Goal: Task Accomplishment & Management: Use online tool/utility

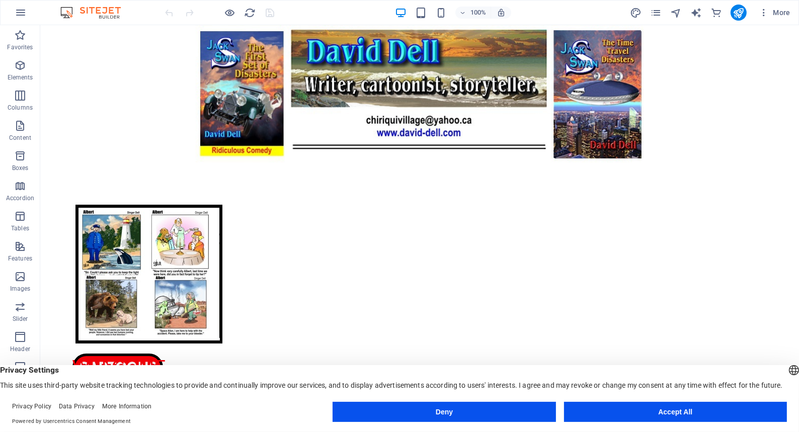
click at [652, 411] on button "Accept All" at bounding box center [675, 412] width 223 height 20
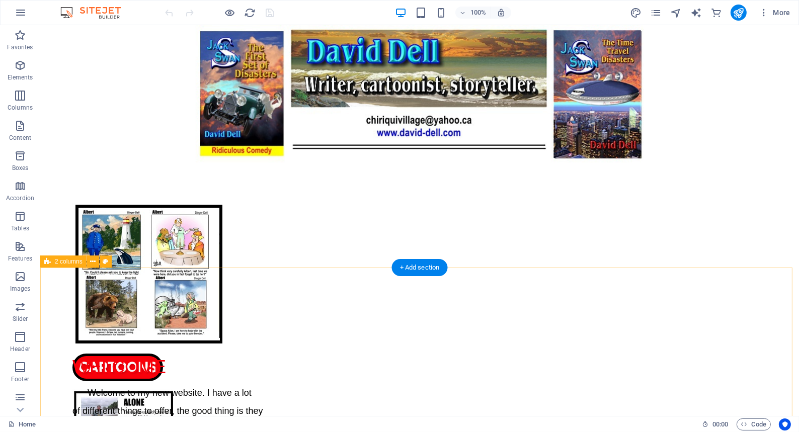
scroll to position [45, 0]
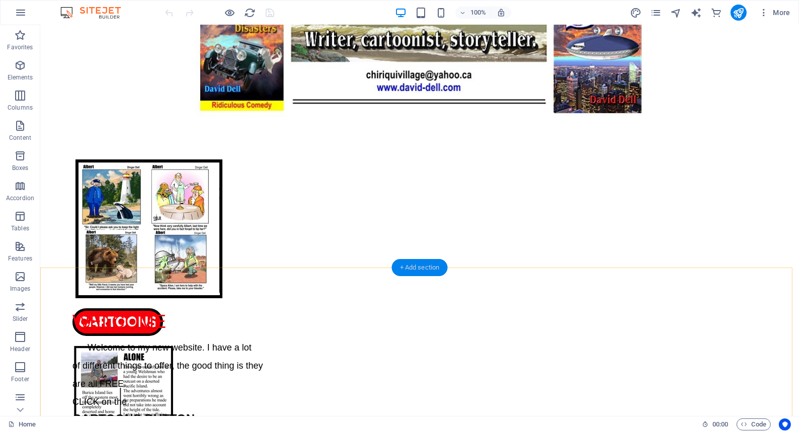
click at [417, 267] on div "+ Add section" at bounding box center [420, 267] width 56 height 17
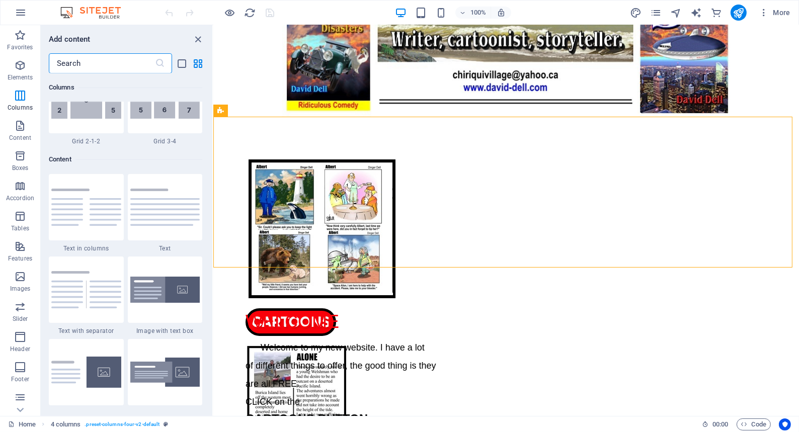
scroll to position [1633, 0]
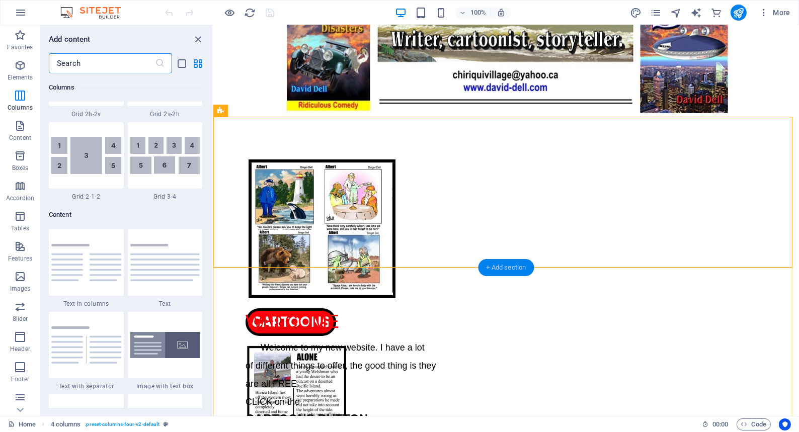
click at [493, 267] on div "+ Add section" at bounding box center [506, 267] width 56 height 17
click at [157, 150] on img at bounding box center [165, 155] width 70 height 37
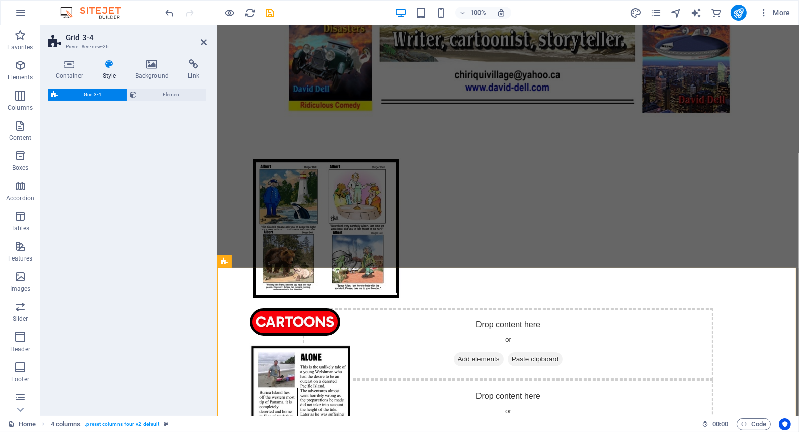
select select "rem"
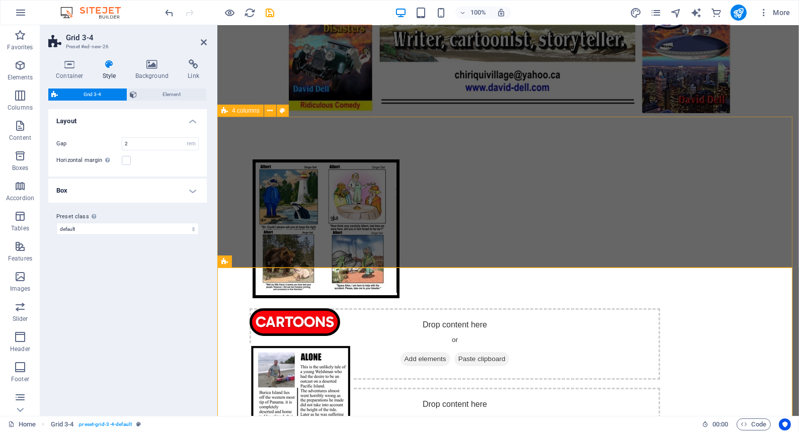
click at [255, 236] on div "CARTOONS ARTICLES BOOKS FUN" at bounding box center [508, 192] width 582 height 151
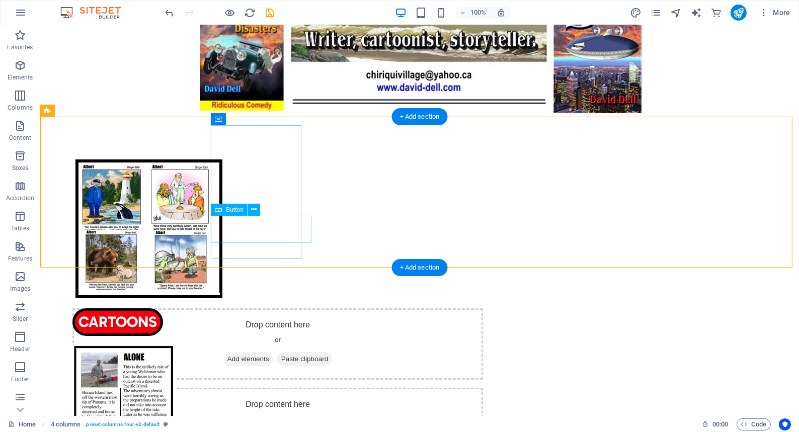
click at [163, 308] on div "CARTOONS" at bounding box center [117, 322] width 91 height 28
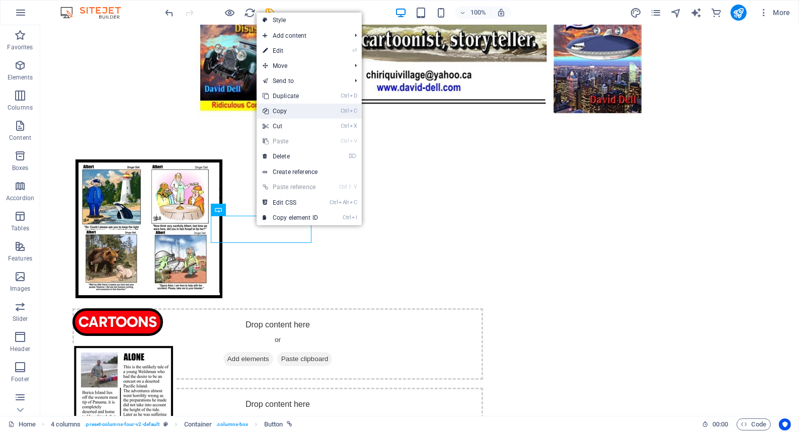
click at [280, 110] on link "Ctrl C Copy" at bounding box center [290, 111] width 67 height 15
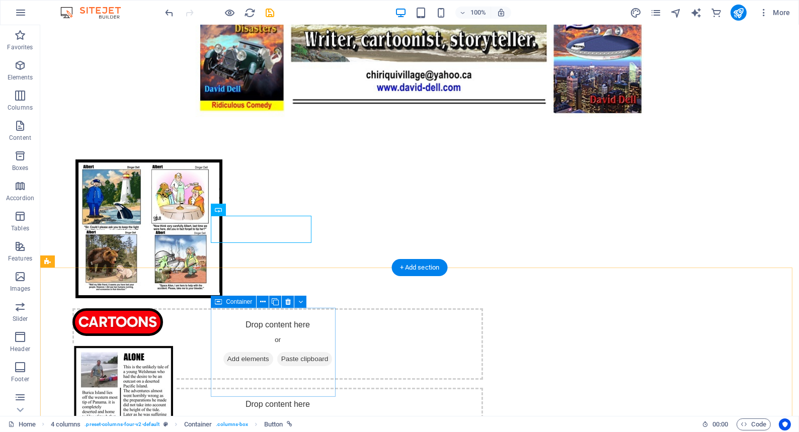
click at [248, 346] on div "Drop content here or Add elements Paste clipboard" at bounding box center [277, 343] width 411 height 71
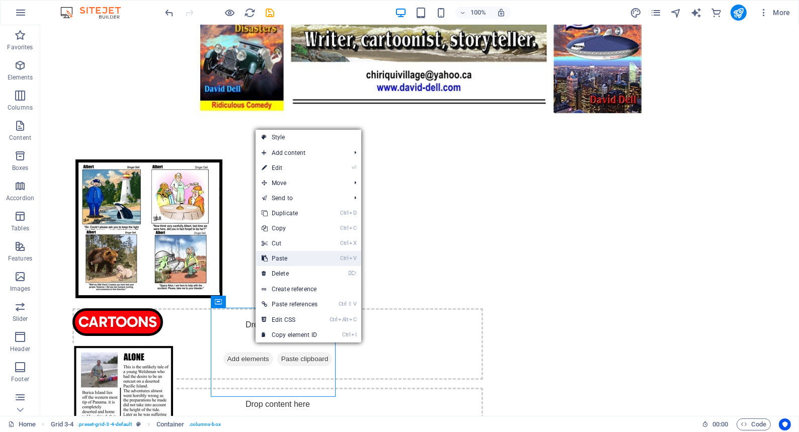
click at [282, 256] on link "Ctrl V Paste" at bounding box center [290, 258] width 68 height 15
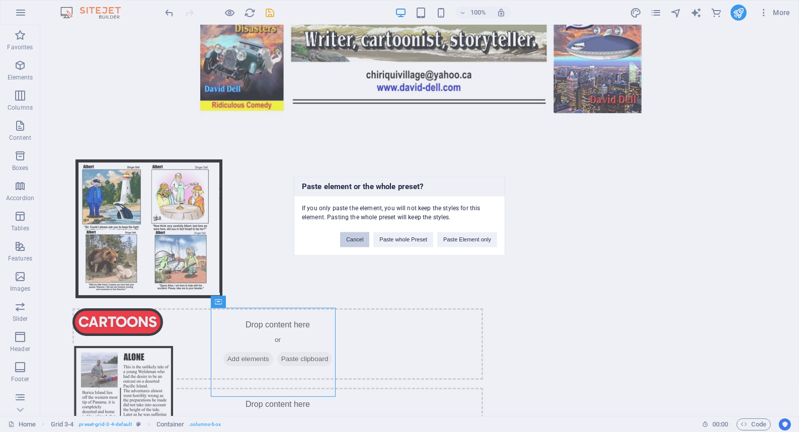
click at [352, 236] on button "Cancel" at bounding box center [354, 239] width 29 height 15
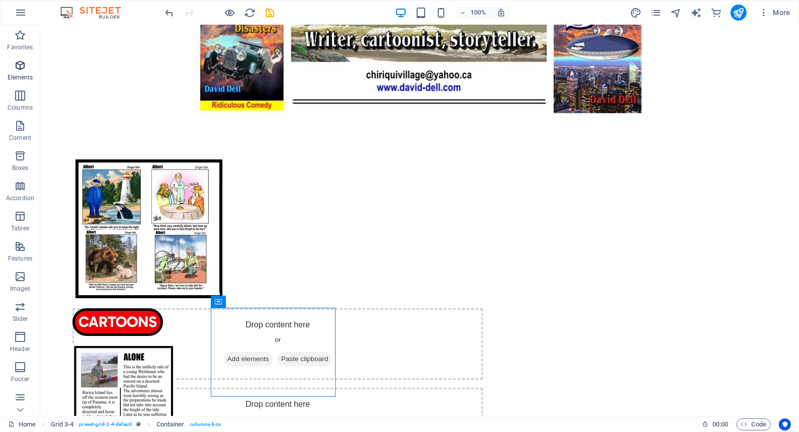
click at [20, 63] on icon "button" at bounding box center [20, 65] width 12 height 12
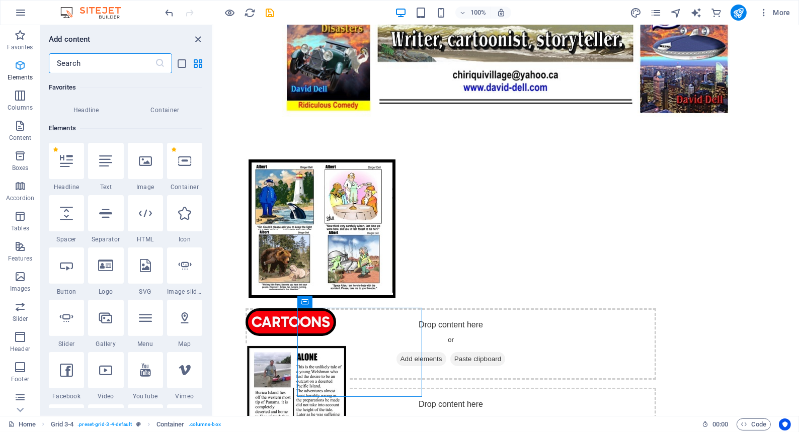
scroll to position [107, 0]
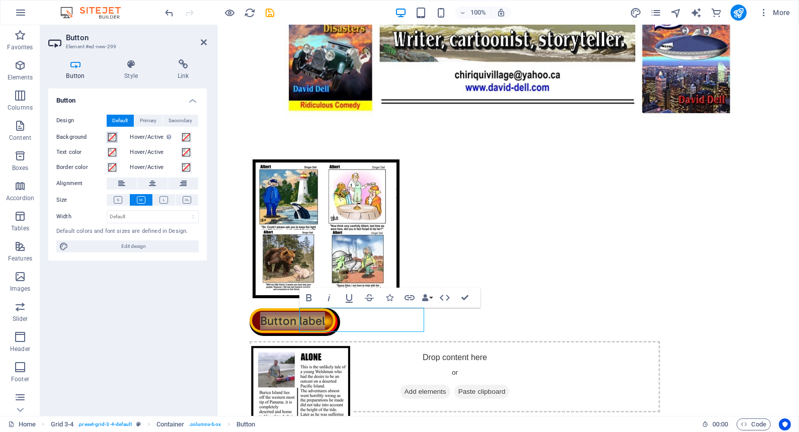
click at [111, 135] on span at bounding box center [112, 137] width 8 height 8
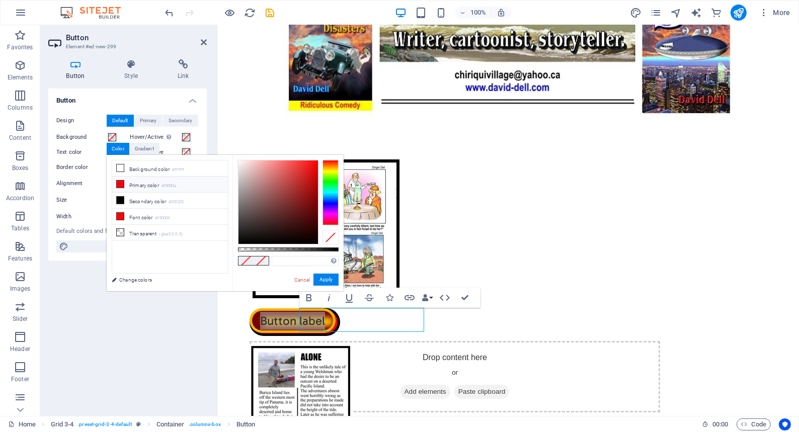
click at [118, 181] on icon at bounding box center [120, 184] width 7 height 7
type input "#f9000a"
click at [75, 166] on label "Border color" at bounding box center [81, 168] width 50 height 12
click at [107, 166] on button "Border color" at bounding box center [112, 167] width 11 height 11
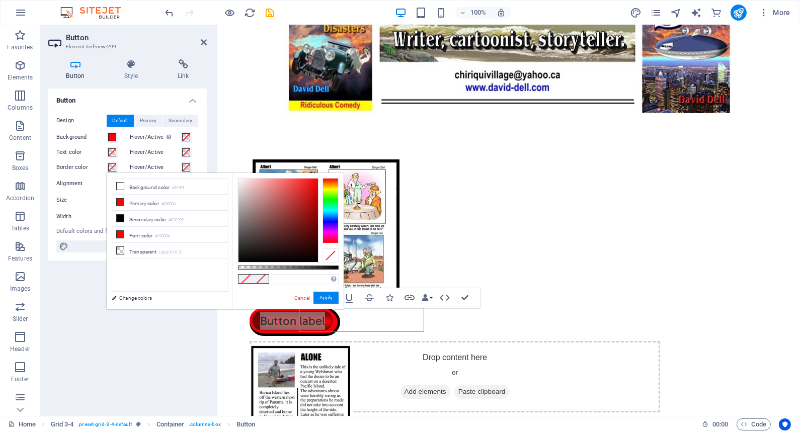
click at [110, 166] on span at bounding box center [112, 168] width 8 height 8
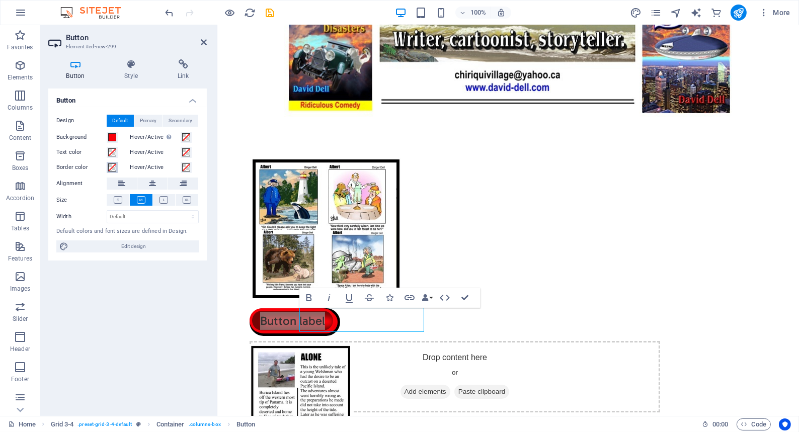
click at [110, 166] on span at bounding box center [112, 168] width 8 height 8
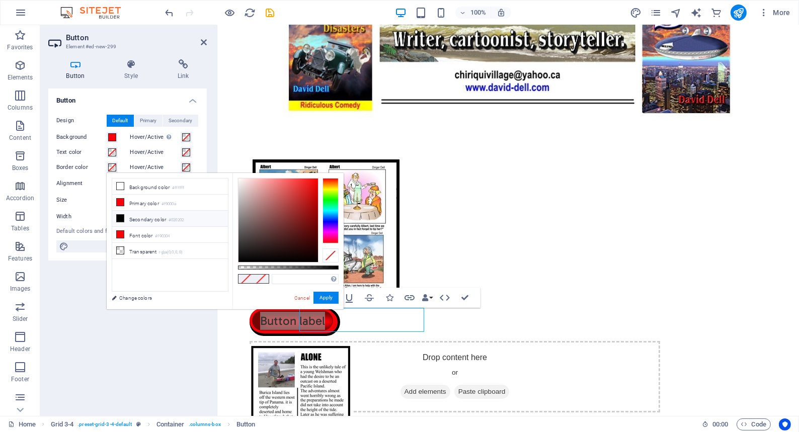
click at [120, 216] on icon at bounding box center [120, 218] width 7 height 7
type input "#020202"
click at [61, 199] on label "Size" at bounding box center [81, 200] width 50 height 12
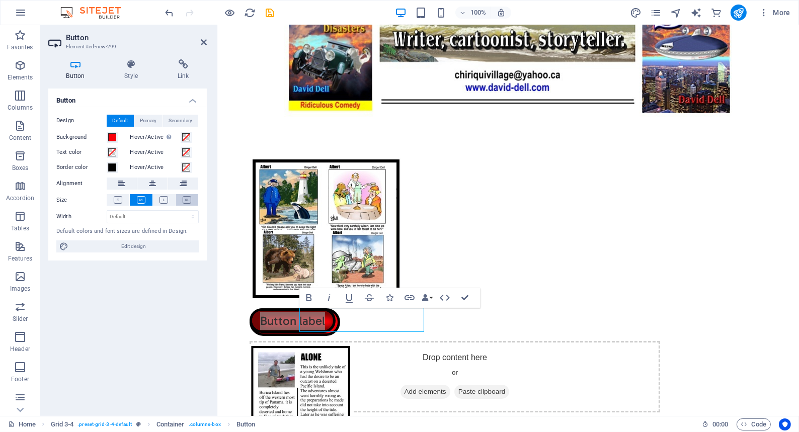
click at [186, 198] on icon at bounding box center [187, 200] width 9 height 8
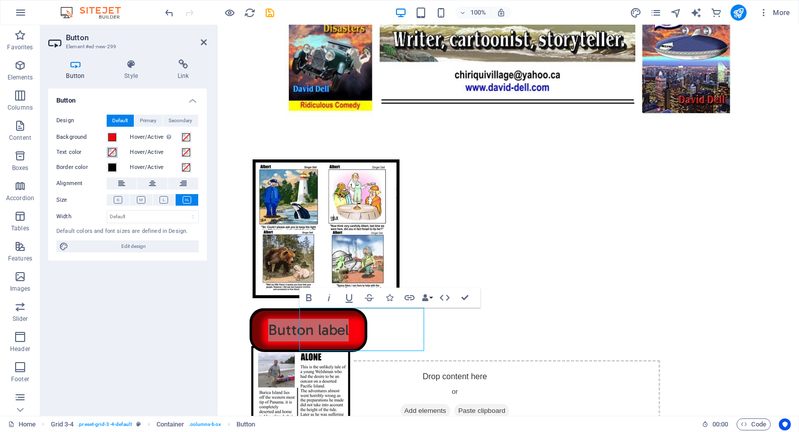
click at [111, 149] on span at bounding box center [112, 152] width 8 height 8
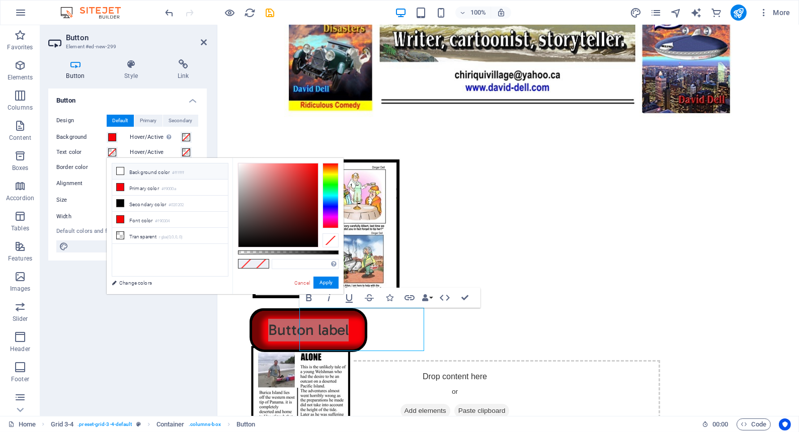
click at [120, 169] on icon at bounding box center [120, 171] width 7 height 7
type input "#ffffff"
click at [261, 262] on span at bounding box center [261, 264] width 15 height 9
click at [324, 281] on button "Apply" at bounding box center [325, 283] width 25 height 12
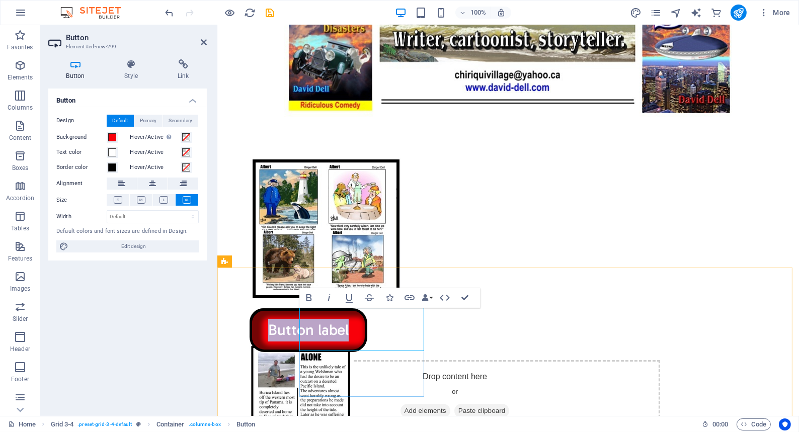
click at [367, 331] on link "Button label" at bounding box center [308, 330] width 118 height 44
click at [307, 296] on icon "button" at bounding box center [309, 297] width 6 height 7
drag, startPoint x: 393, startPoint y: 328, endPoint x: 316, endPoint y: 326, distance: 76.5
click at [316, 326] on link "CARTOONS ​" at bounding box center [308, 330] width 118 height 44
click at [307, 297] on icon "button" at bounding box center [309, 297] width 6 height 7
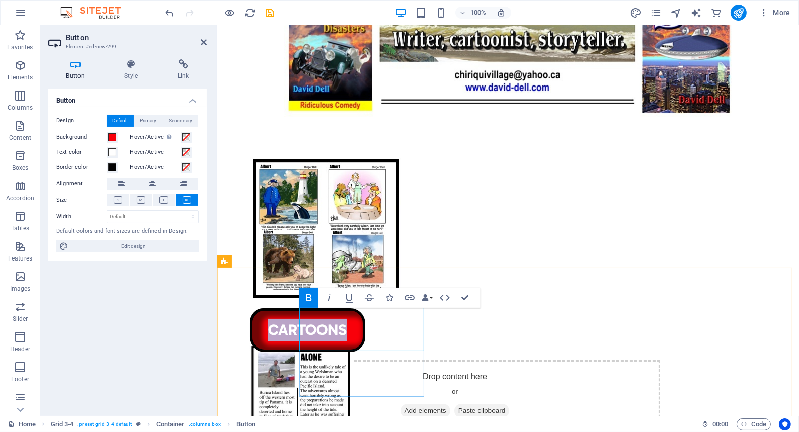
click at [365, 329] on link "CARTOONS ​" at bounding box center [307, 330] width 116 height 44
click at [310, 322] on link "CARTOONS ​" at bounding box center [307, 330] width 116 height 44
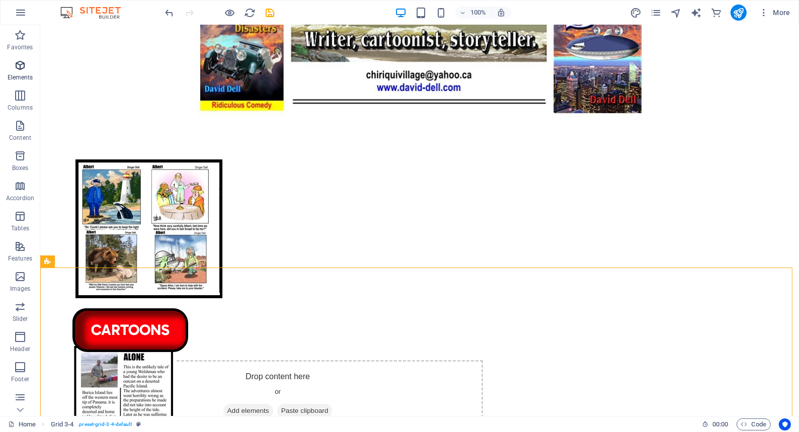
click at [20, 64] on icon "button" at bounding box center [20, 65] width 12 height 12
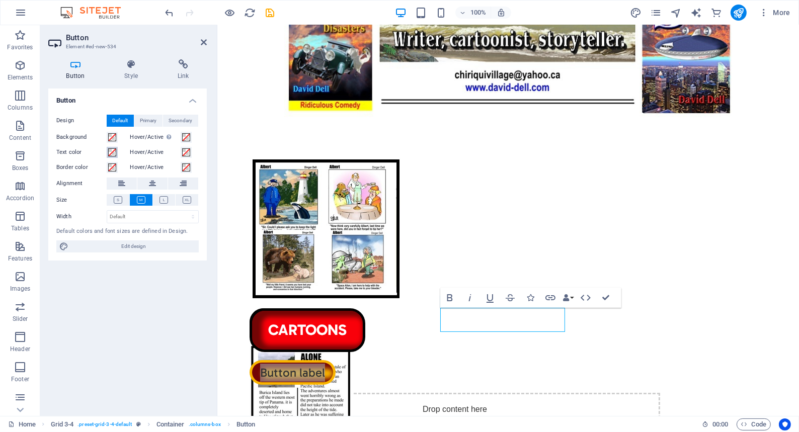
click at [110, 150] on span at bounding box center [112, 152] width 8 height 8
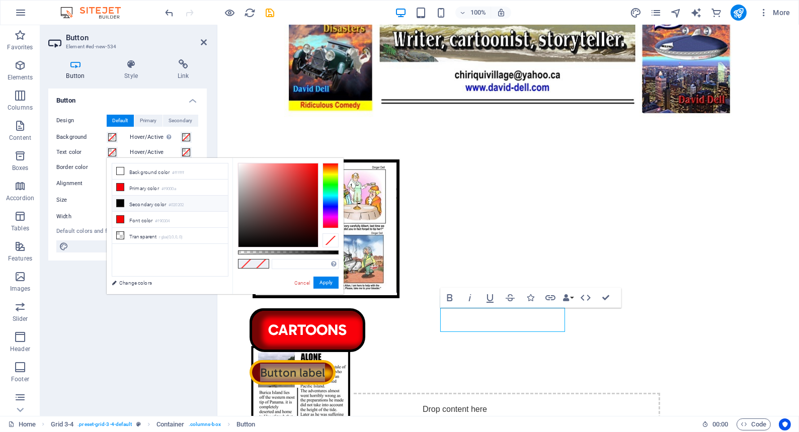
click at [119, 203] on icon at bounding box center [120, 203] width 7 height 7
type input "#020202"
click at [261, 262] on span at bounding box center [261, 264] width 15 height 9
drag, startPoint x: 329, startPoint y: 281, endPoint x: 2, endPoint y: 196, distance: 337.8
click at [329, 281] on button "Apply" at bounding box center [325, 283] width 25 height 12
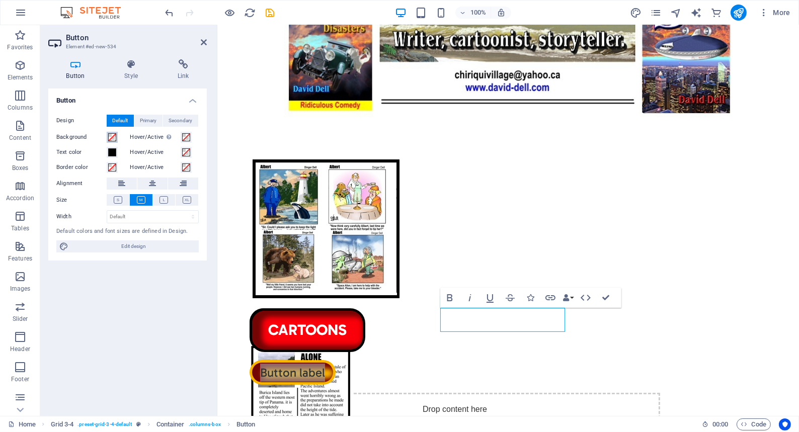
click at [111, 135] on span at bounding box center [112, 137] width 8 height 8
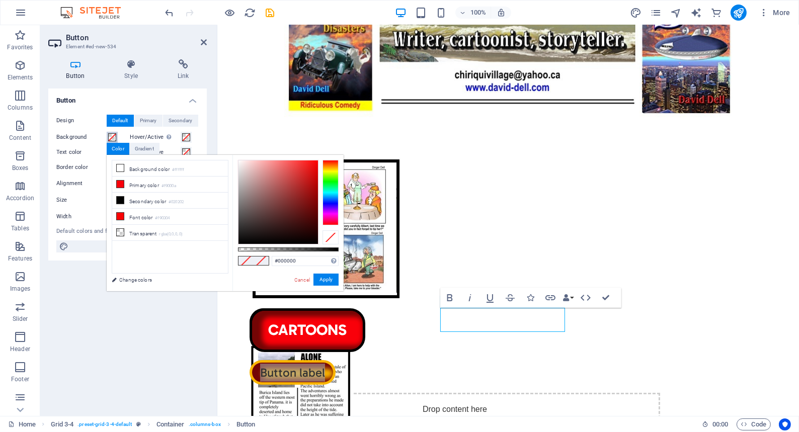
click at [324, 170] on div at bounding box center [331, 192] width 16 height 65
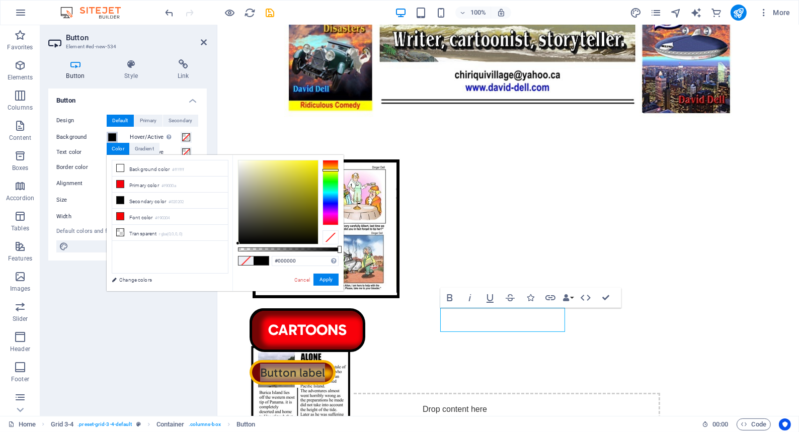
click at [325, 170] on div at bounding box center [331, 170] width 16 height 3
drag, startPoint x: 238, startPoint y: 242, endPoint x: 317, endPoint y: 162, distance: 112.8
click at [317, 162] on div at bounding box center [317, 161] width 4 height 4
click at [120, 166] on icon at bounding box center [120, 168] width 7 height 7
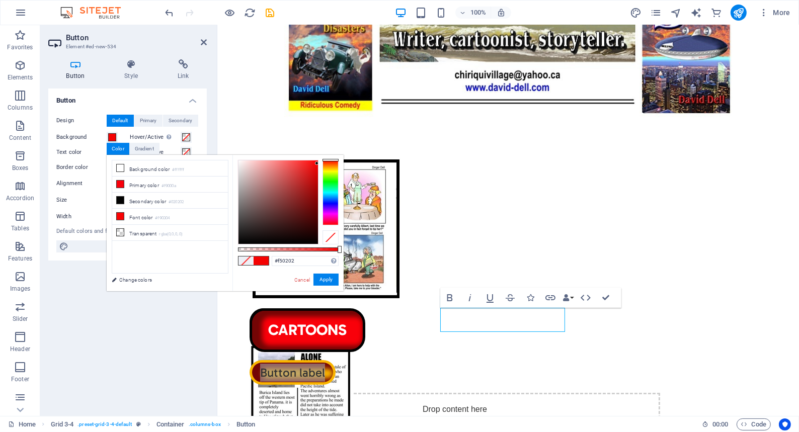
drag, startPoint x: 238, startPoint y: 158, endPoint x: 318, endPoint y: 164, distance: 80.2
click at [317, 163] on div at bounding box center [317, 164] width 4 height 4
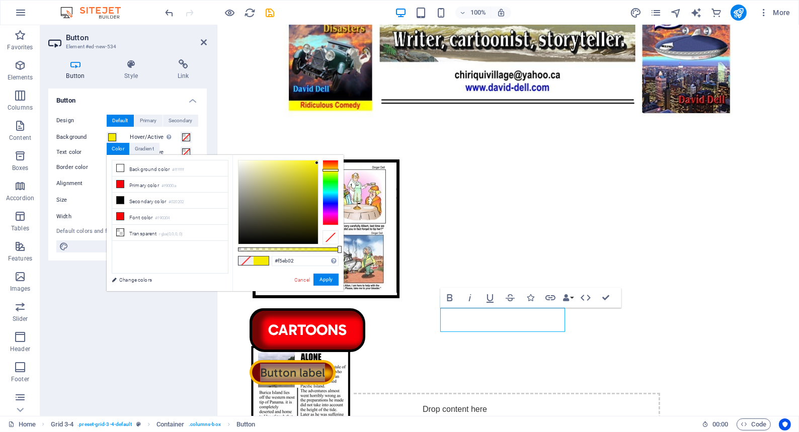
drag, startPoint x: 329, startPoint y: 159, endPoint x: 327, endPoint y: 170, distance: 11.3
click at [327, 170] on div at bounding box center [331, 170] width 16 height 3
type input "#fef407"
click at [315, 160] on div at bounding box center [315, 160] width 4 height 4
click at [261, 259] on span at bounding box center [261, 261] width 15 height 9
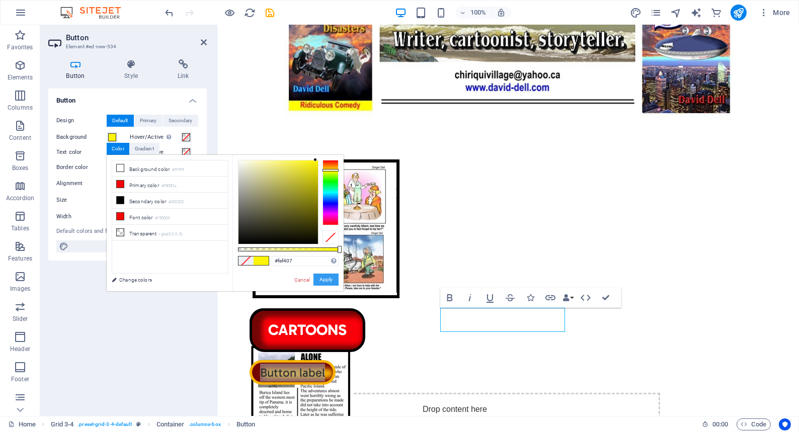
click at [324, 279] on button "Apply" at bounding box center [325, 280] width 25 height 12
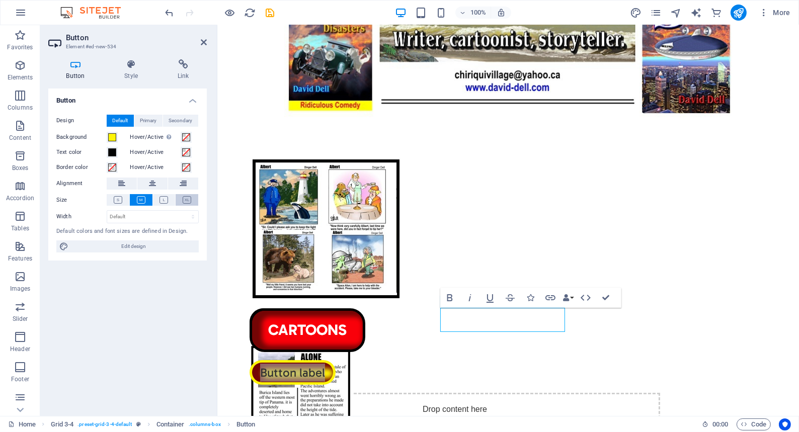
click at [188, 197] on icon at bounding box center [187, 200] width 9 height 8
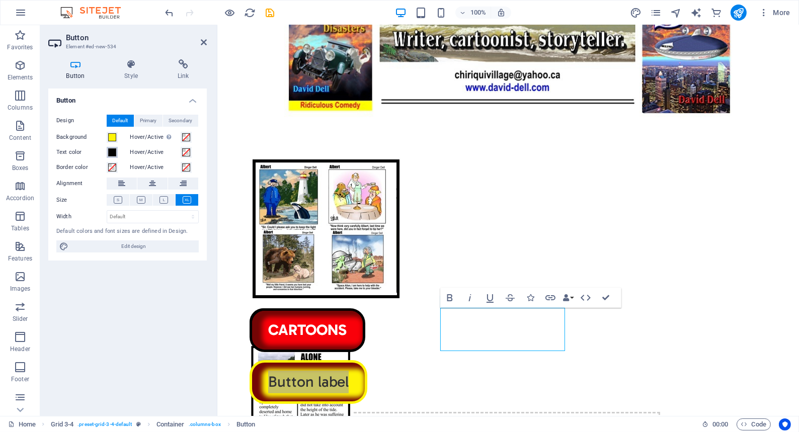
click at [111, 151] on span at bounding box center [112, 152] width 8 height 8
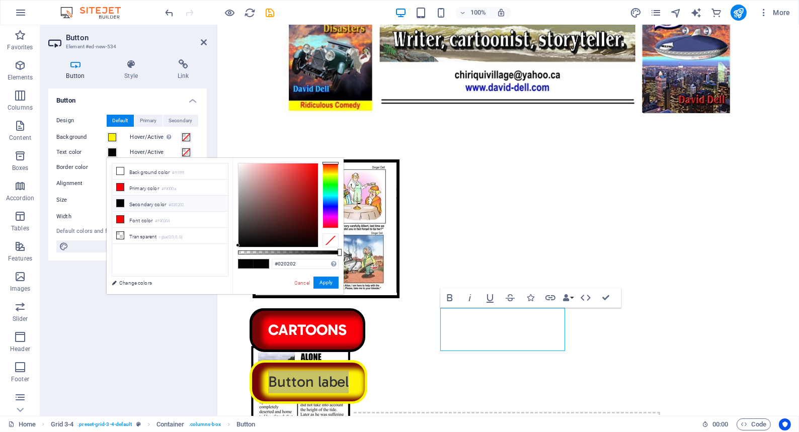
click at [249, 264] on span at bounding box center [245, 264] width 15 height 9
click at [327, 282] on button "Apply" at bounding box center [325, 283] width 25 height 12
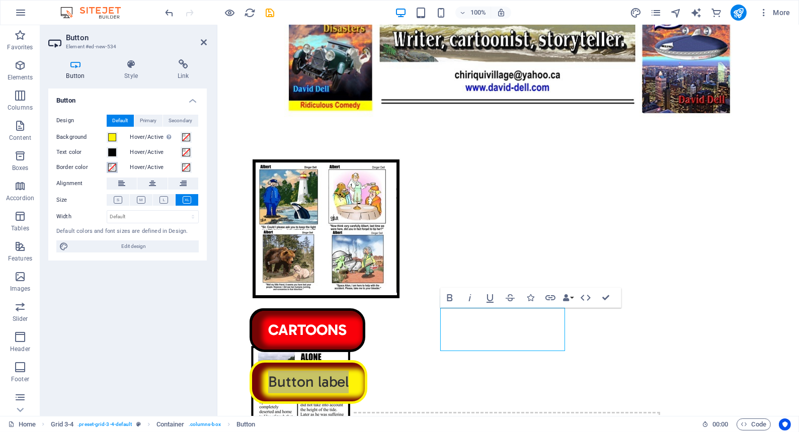
click at [112, 165] on span at bounding box center [112, 168] width 8 height 8
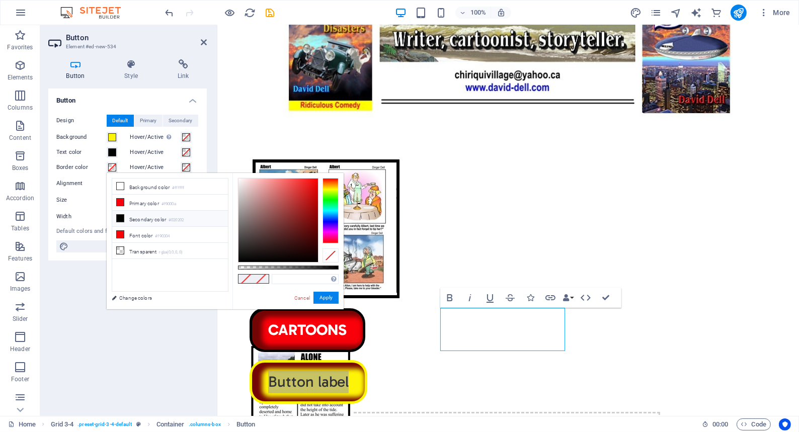
click at [119, 216] on icon at bounding box center [120, 218] width 7 height 7
type input "#020202"
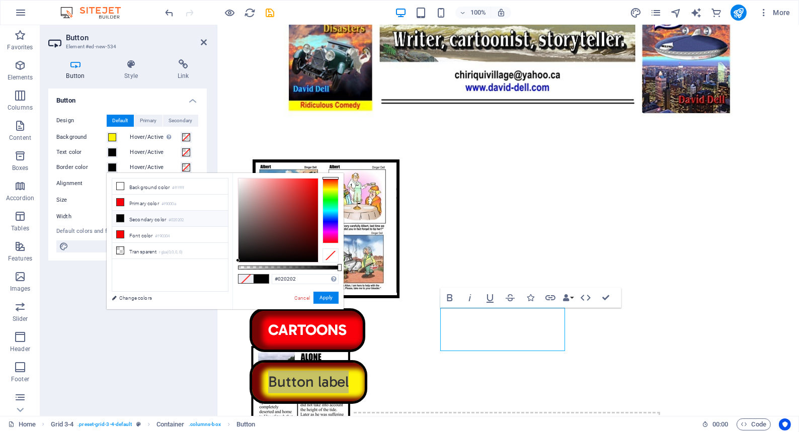
click at [262, 277] on span at bounding box center [261, 279] width 15 height 9
click at [61, 215] on label "Width" at bounding box center [81, 217] width 50 height 6
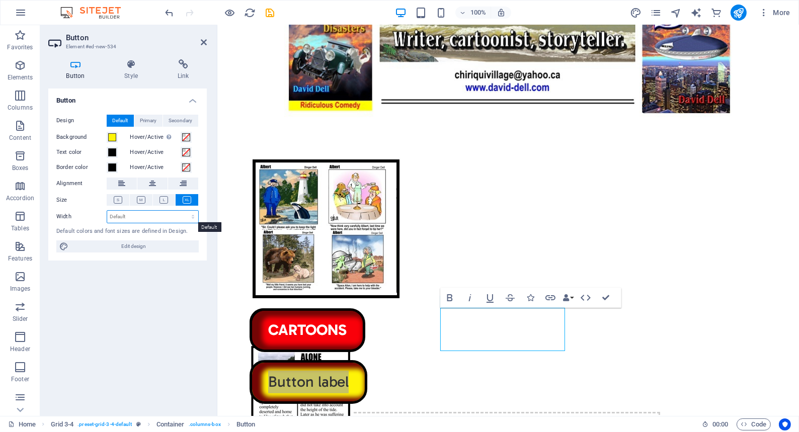
click at [119, 215] on select "Default px rem % em vh vw" at bounding box center [152, 217] width 91 height 12
select select "px"
click at [184, 211] on select "Default px rem % em vh vw" at bounding box center [152, 217] width 91 height 12
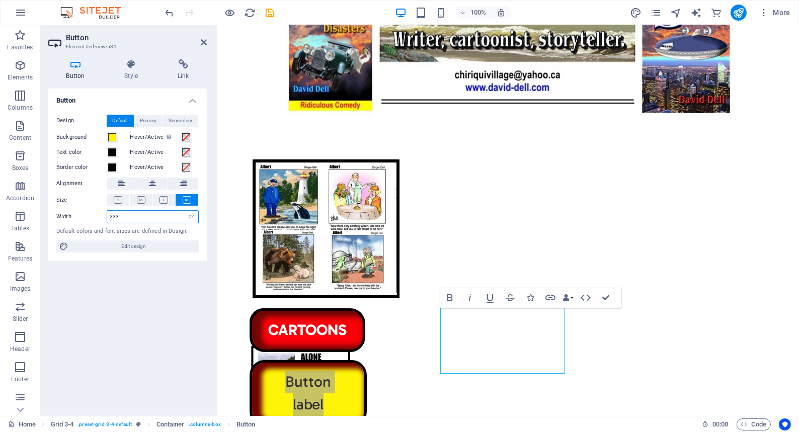
click at [125, 215] on input "233" at bounding box center [152, 217] width 91 height 12
type input "2"
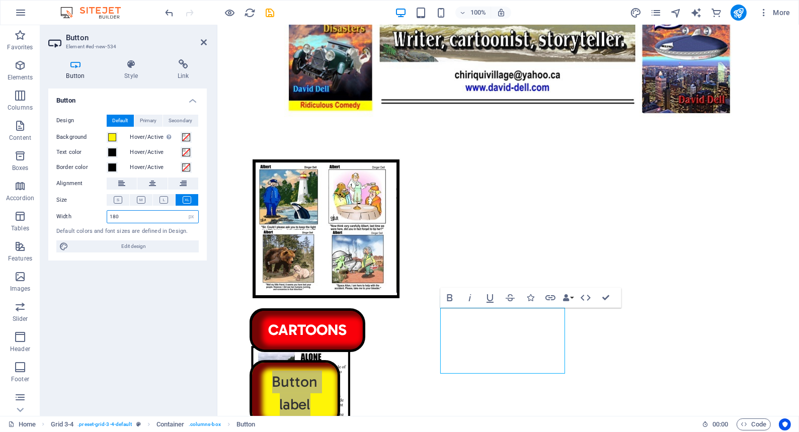
type input "180"
click at [348, 317] on div "CARTOONS" at bounding box center [454, 330] width 411 height 44
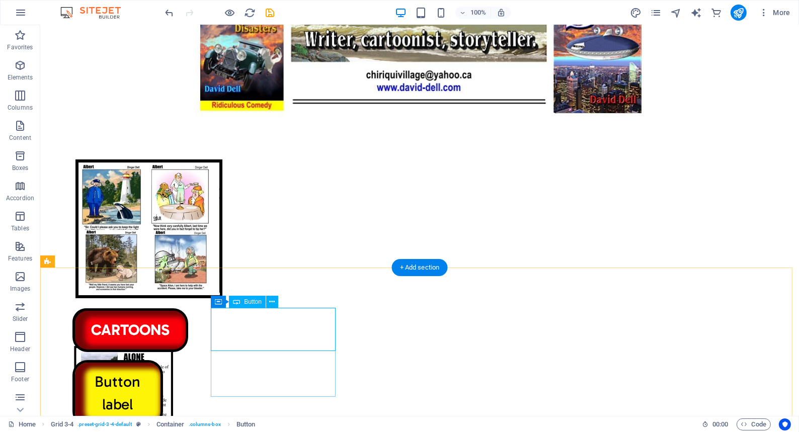
click at [296, 323] on div "CARTOONS" at bounding box center [277, 330] width 411 height 44
click at [250, 319] on div "CARTOONS" at bounding box center [277, 330] width 411 height 44
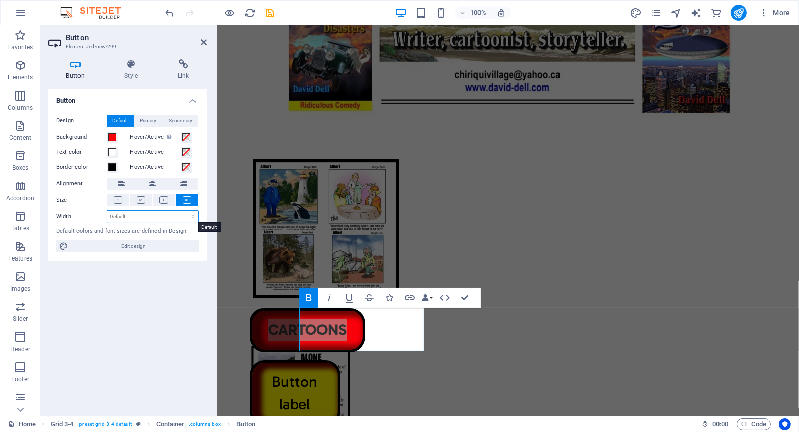
click at [126, 216] on select "Default px rem % em vh vw" at bounding box center [152, 217] width 91 height 12
select select "px"
click at [184, 211] on select "Default px rem % em vh vw" at bounding box center [152, 217] width 91 height 12
type input "229"
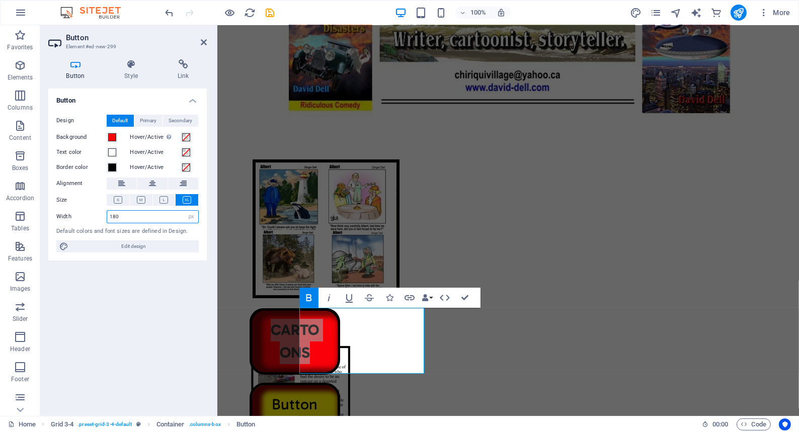
click at [124, 215] on input "180" at bounding box center [152, 217] width 91 height 12
type input "190"
click at [172, 285] on div "Button Design Default Primary Secondary Background Hover/Active Switch to previ…" at bounding box center [127, 248] width 158 height 319
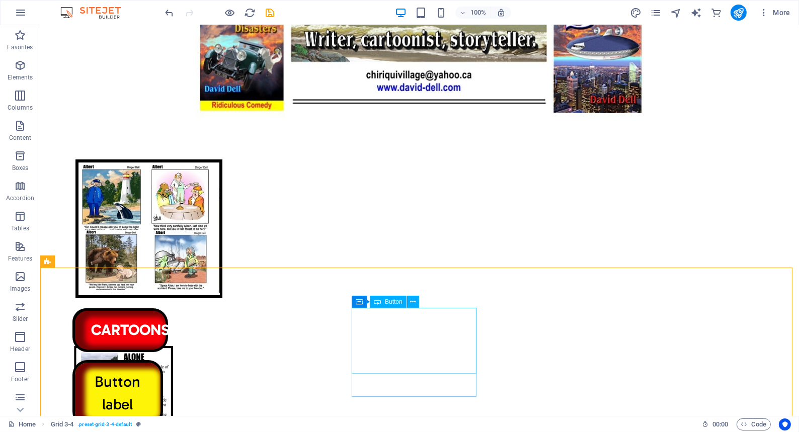
click at [385, 302] on span "Button" at bounding box center [394, 302] width 18 height 6
click at [392, 360] on div "Button label" at bounding box center [277, 393] width 411 height 66
select select "px"
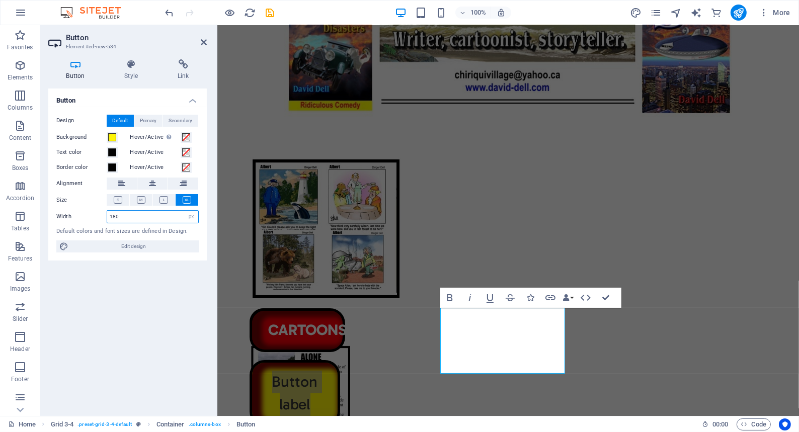
click at [124, 215] on input "180" at bounding box center [152, 217] width 91 height 12
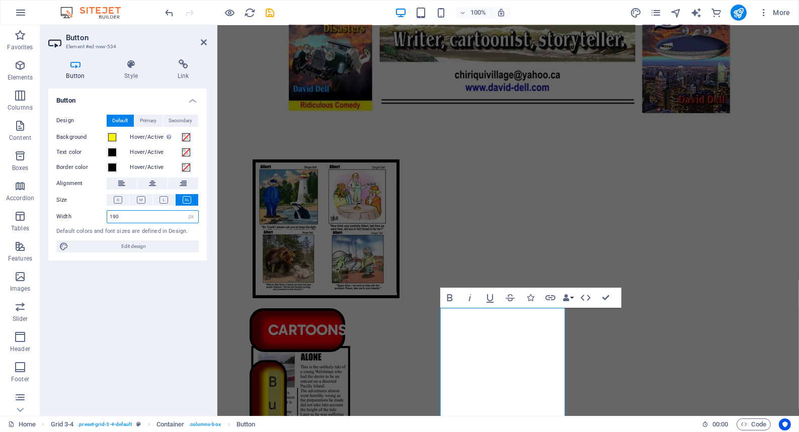
type input "190"
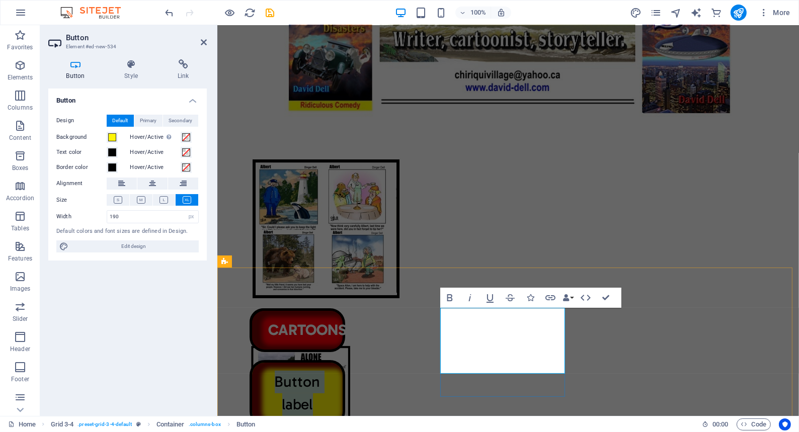
click at [345, 360] on link "Button label" at bounding box center [297, 393] width 96 height 66
drag, startPoint x: 489, startPoint y: 350, endPoint x: 454, endPoint y: 326, distance: 42.4
click at [345, 360] on link "ARTICLES" at bounding box center [297, 393] width 96 height 66
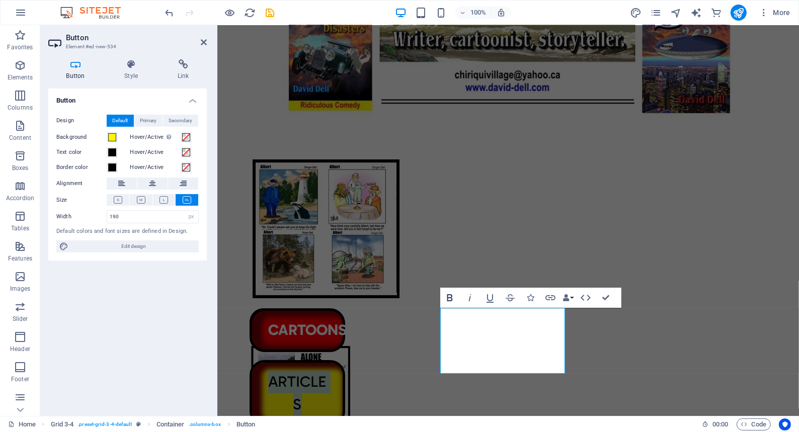
click at [448, 296] on icon "button" at bounding box center [450, 298] width 12 height 12
click at [345, 360] on link "ARTICLES" at bounding box center [297, 393] width 96 height 66
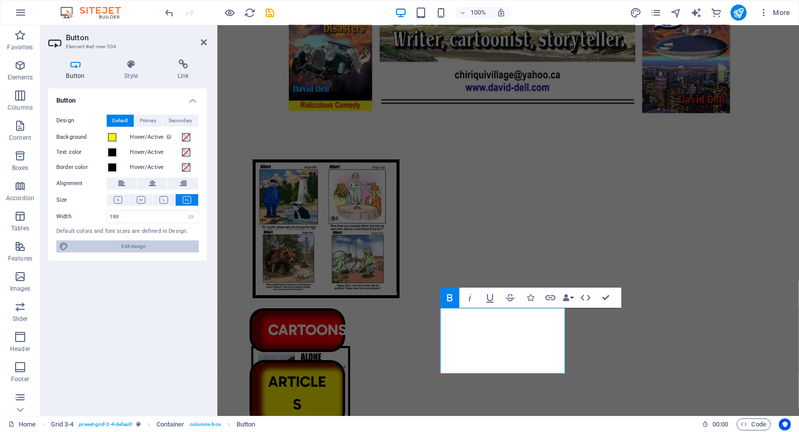
click at [126, 244] on span "Edit design" at bounding box center [133, 247] width 124 height 12
select select "px"
select select "400"
select select "px"
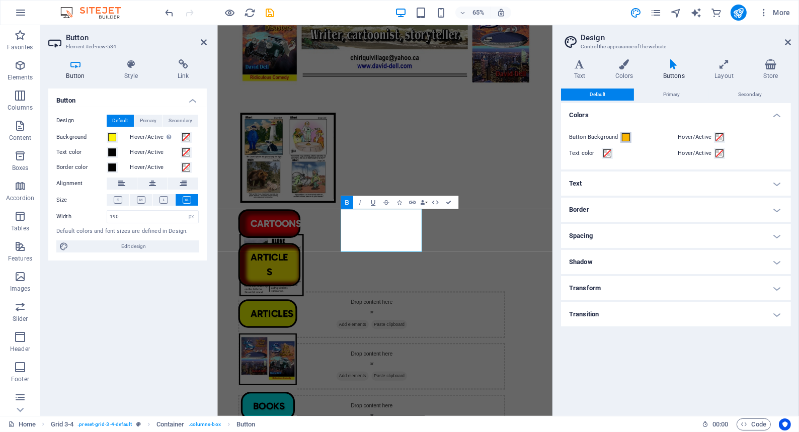
click at [626, 135] on span at bounding box center [626, 137] width 8 height 8
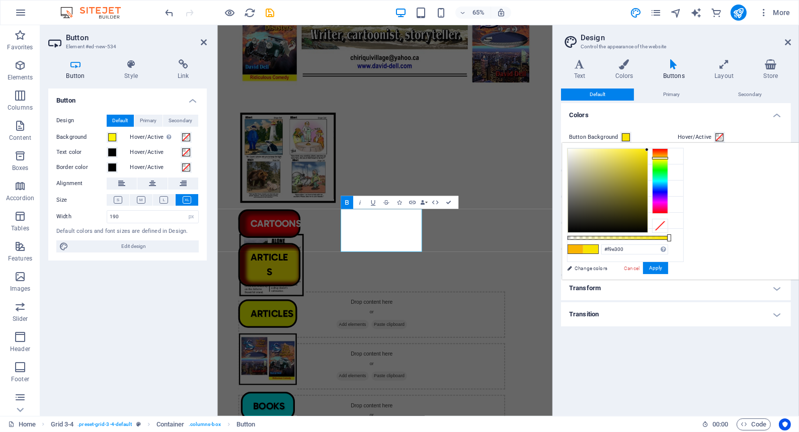
type input "#f9ee00"
click at [668, 158] on div at bounding box center [660, 158] width 16 height 3
click at [598, 247] on span at bounding box center [590, 249] width 15 height 9
click at [668, 264] on button "Apply" at bounding box center [655, 268] width 25 height 12
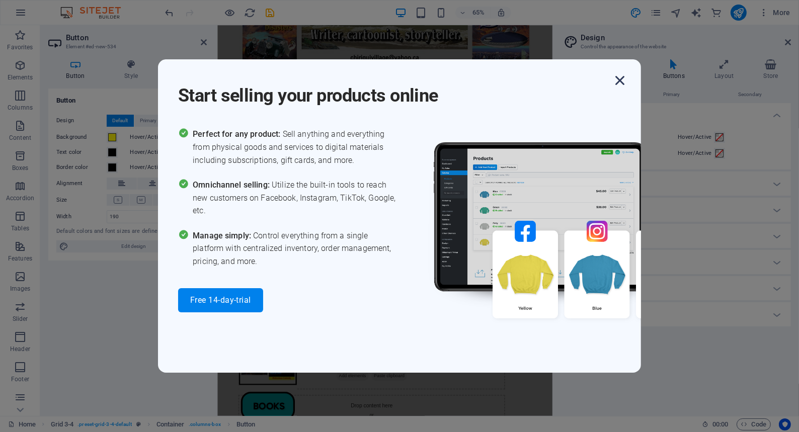
click at [619, 77] on icon "button" at bounding box center [620, 80] width 18 height 18
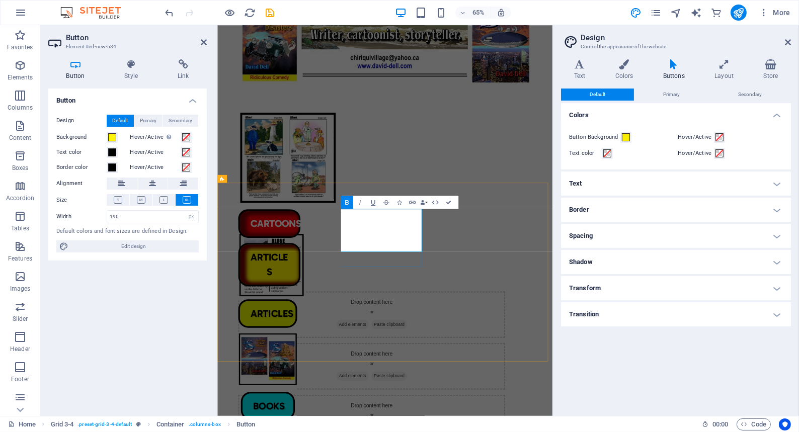
click at [345, 360] on link "ARTICLES" at bounding box center [297, 393] width 96 height 66
click at [187, 277] on div "Button Design Default Primary Secondary Background Hover/Active Switch to previ…" at bounding box center [127, 248] width 158 height 319
click at [151, 70] on h4 "Style" at bounding box center [133, 69] width 53 height 21
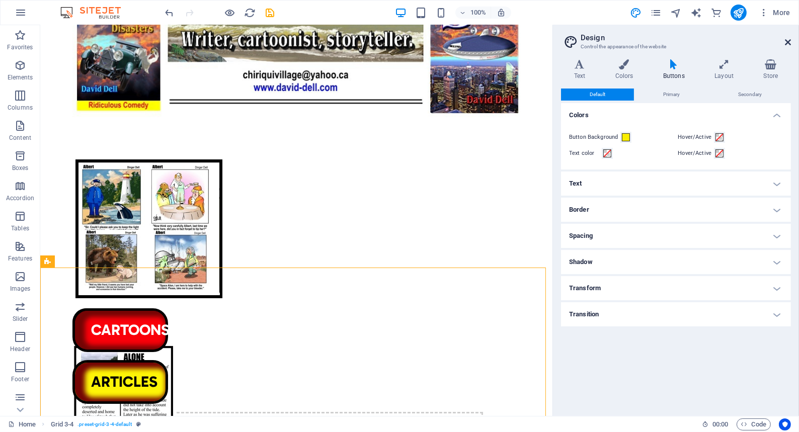
drag, startPoint x: 787, startPoint y: 38, endPoint x: 747, endPoint y: 13, distance: 47.5
click at [787, 38] on icon at bounding box center [788, 42] width 6 height 8
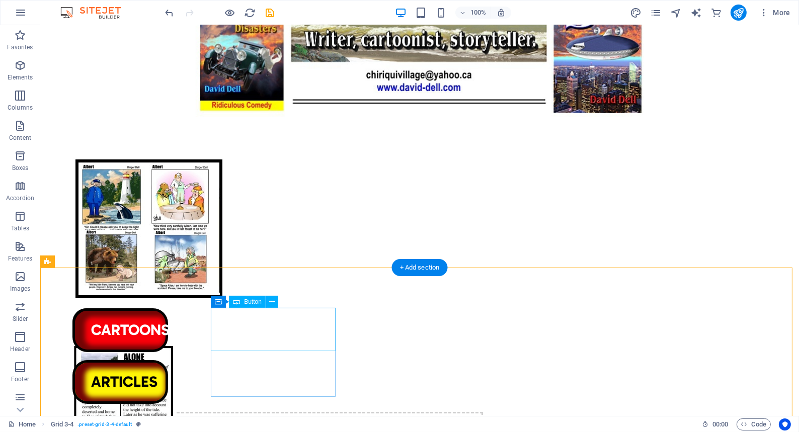
click at [253, 329] on div "CARTOONS" at bounding box center [277, 330] width 411 height 44
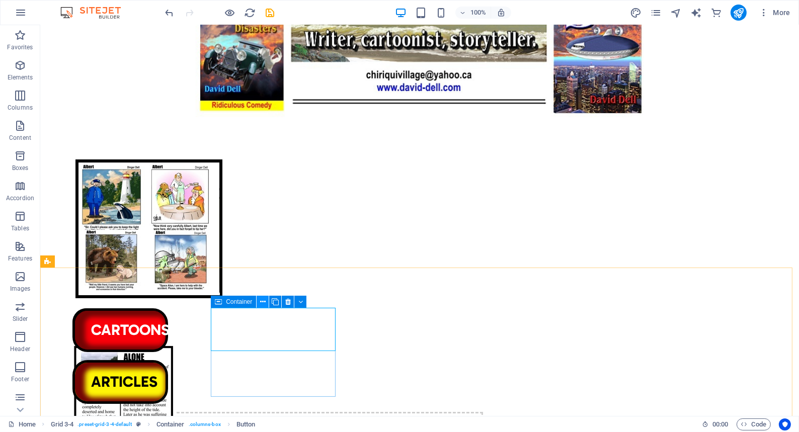
click at [262, 301] on icon at bounding box center [263, 302] width 6 height 11
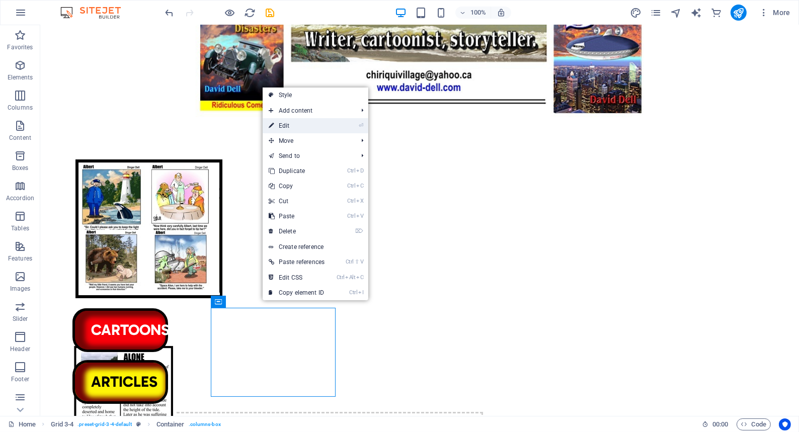
drag, startPoint x: 286, startPoint y: 124, endPoint x: 113, endPoint y: 221, distance: 198.2
click at [286, 124] on link "⏎ Edit" at bounding box center [297, 125] width 68 height 15
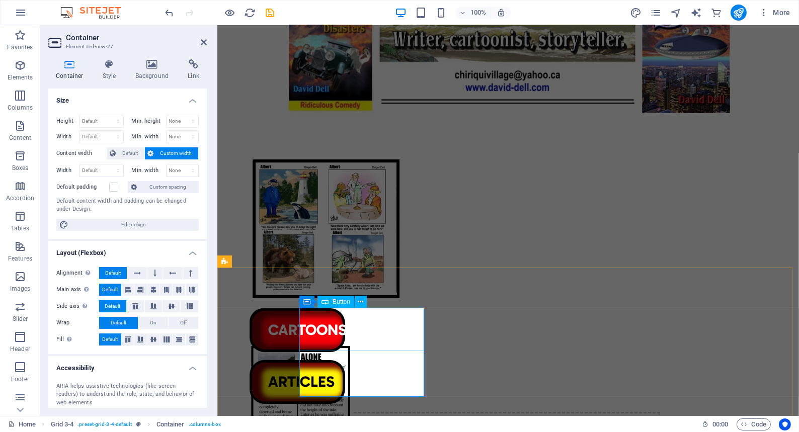
click at [331, 330] on div "CARTOONS" at bounding box center [454, 330] width 411 height 44
click at [326, 302] on span "Container" at bounding box center [327, 302] width 26 height 6
click at [340, 324] on div "CARTOONS" at bounding box center [454, 330] width 411 height 44
click at [360, 302] on icon at bounding box center [361, 302] width 6 height 11
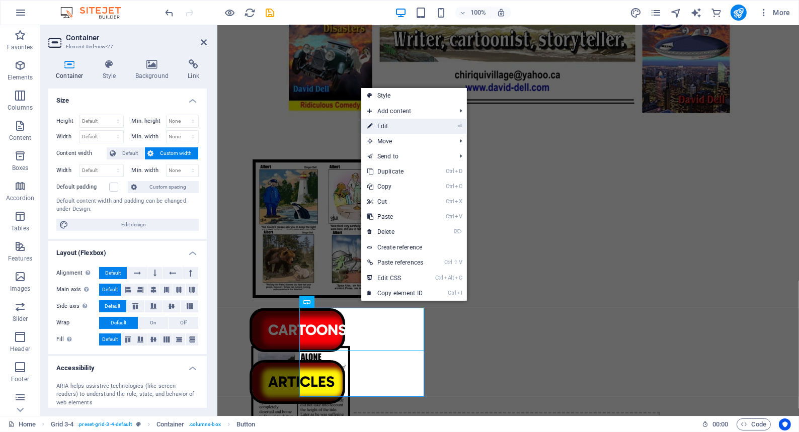
drag, startPoint x: 382, startPoint y: 126, endPoint x: 165, endPoint y: 101, distance: 218.8
click at [382, 125] on link "⏎ Edit" at bounding box center [395, 126] width 68 height 15
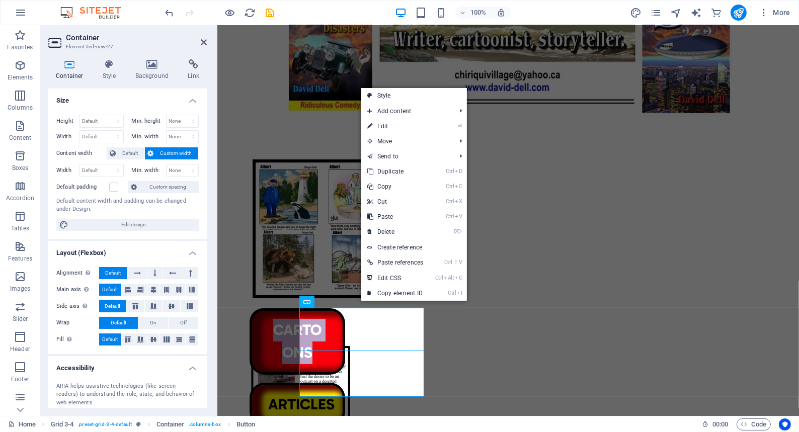
select select "px"
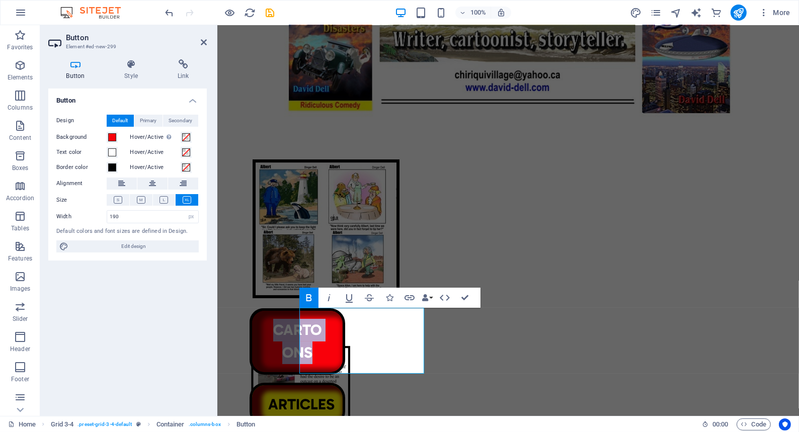
click at [307, 296] on icon "button" at bounding box center [309, 298] width 12 height 12
drag, startPoint x: 161, startPoint y: 15, endPoint x: 202, endPoint y: 40, distance: 48.2
click at [202, 40] on icon at bounding box center [204, 42] width 6 height 8
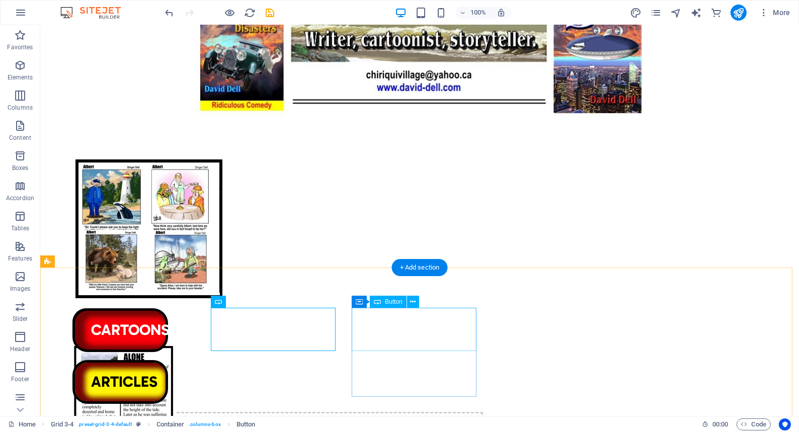
click at [368, 360] on div "ARTICLES" at bounding box center [277, 382] width 411 height 44
click at [272, 352] on div "CARTOONS" at bounding box center [277, 330] width 411 height 44
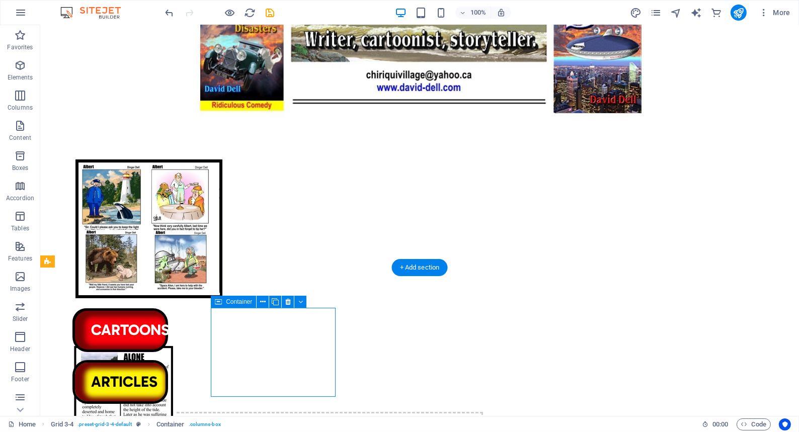
click at [272, 352] on div "CARTOONS" at bounding box center [277, 330] width 411 height 44
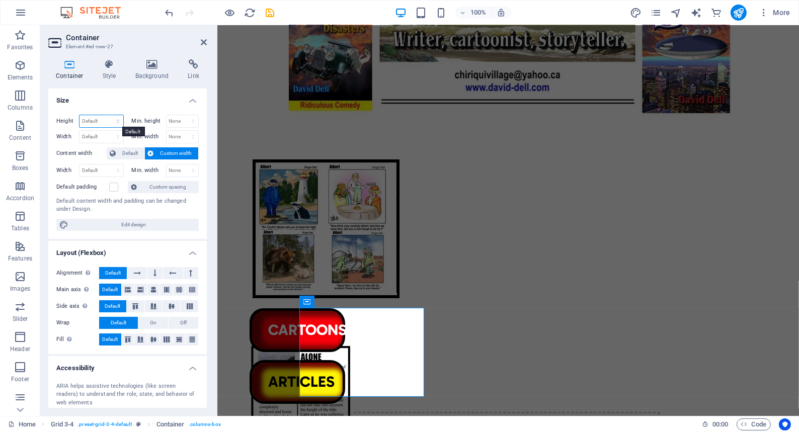
click at [93, 119] on select "Default px rem % vh vw" at bounding box center [101, 121] width 44 height 12
select select "px"
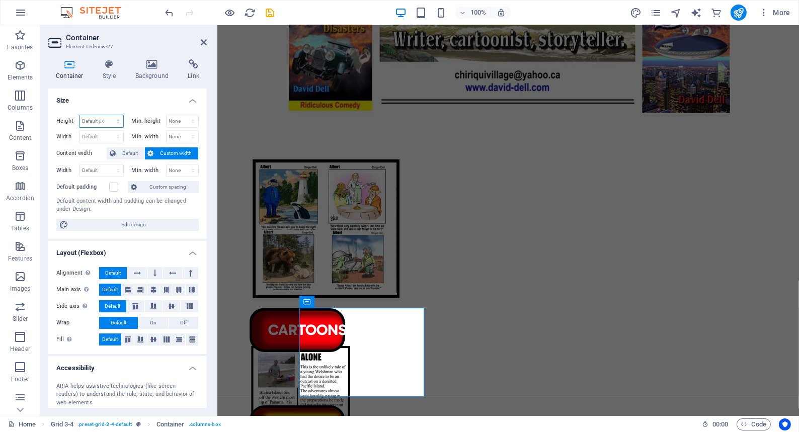
click at [108, 115] on select "Default px rem % vh vw" at bounding box center [101, 121] width 44 height 12
type input "177"
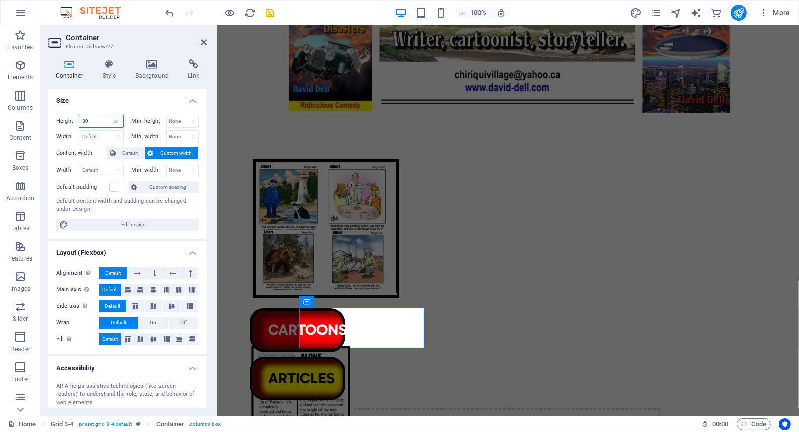
click at [89, 119] on input "80" at bounding box center [101, 121] width 44 height 12
type input "8"
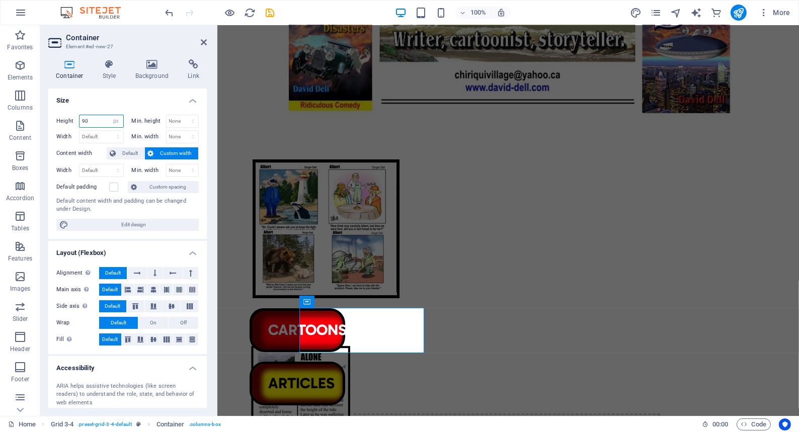
click at [90, 119] on input "90" at bounding box center [101, 121] width 44 height 12
type input "90"
click at [312, 318] on div "CARTOONS" at bounding box center [454, 330] width 411 height 44
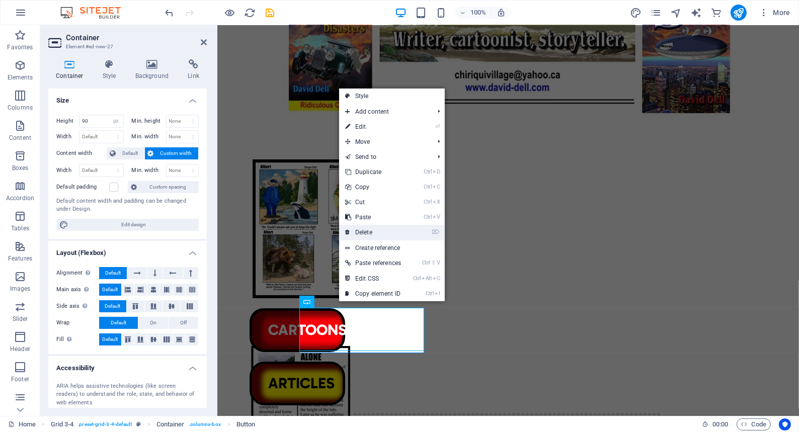
click at [364, 231] on link "⌦ Delete" at bounding box center [373, 232] width 68 height 15
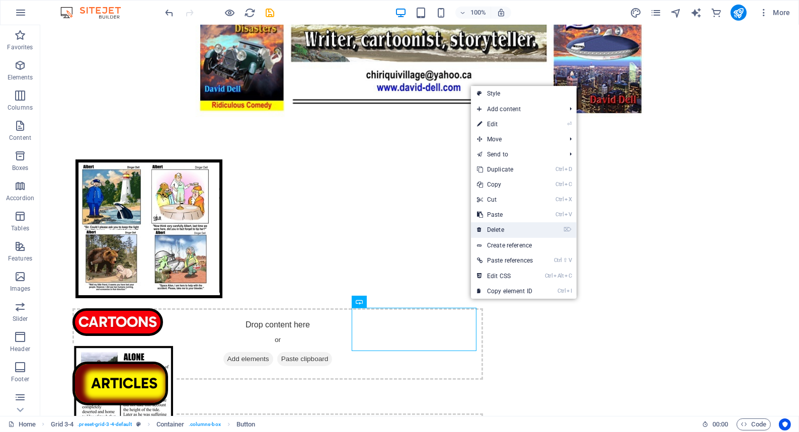
click at [495, 230] on link "⌦ Delete" at bounding box center [505, 229] width 68 height 15
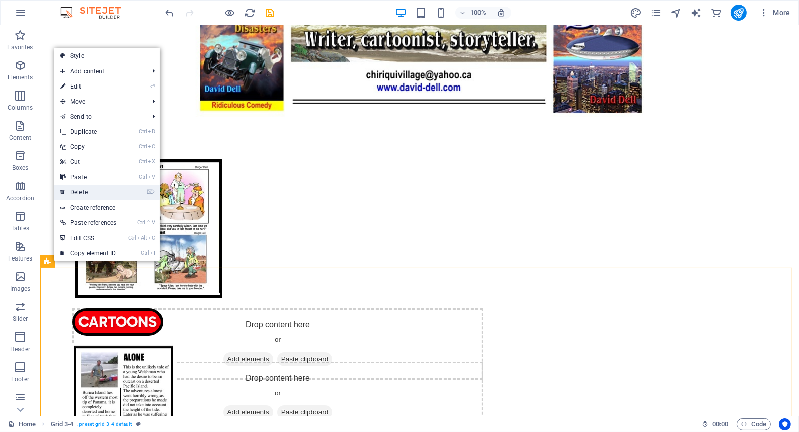
click at [81, 191] on link "⌦ Delete" at bounding box center [88, 192] width 68 height 15
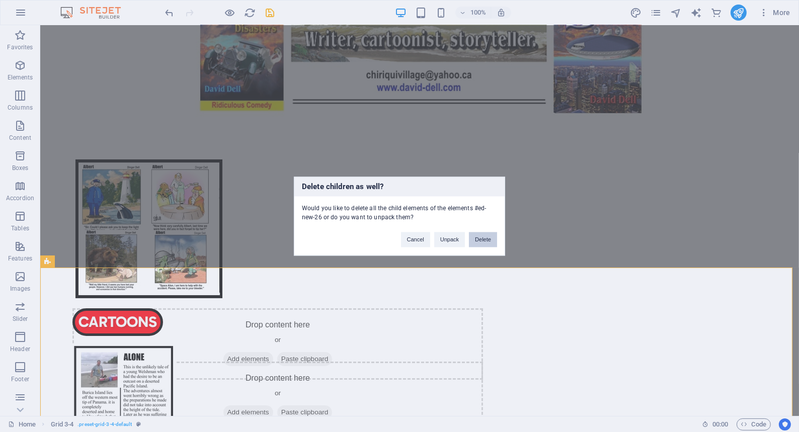
click at [483, 237] on button "Delete" at bounding box center [483, 239] width 28 height 15
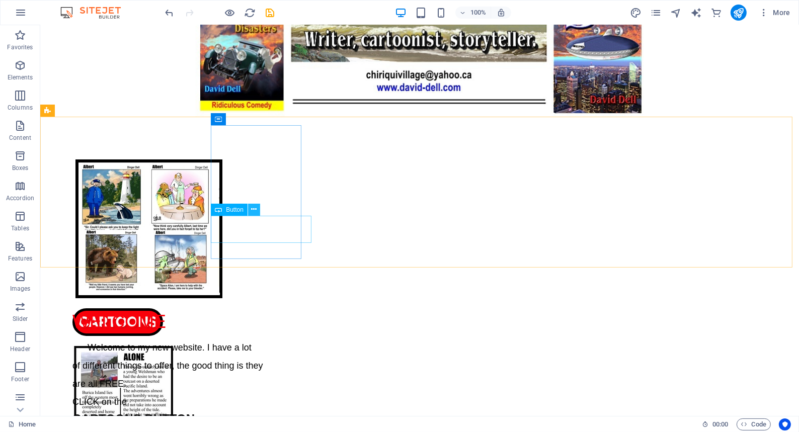
click at [254, 209] on icon at bounding box center [254, 209] width 6 height 11
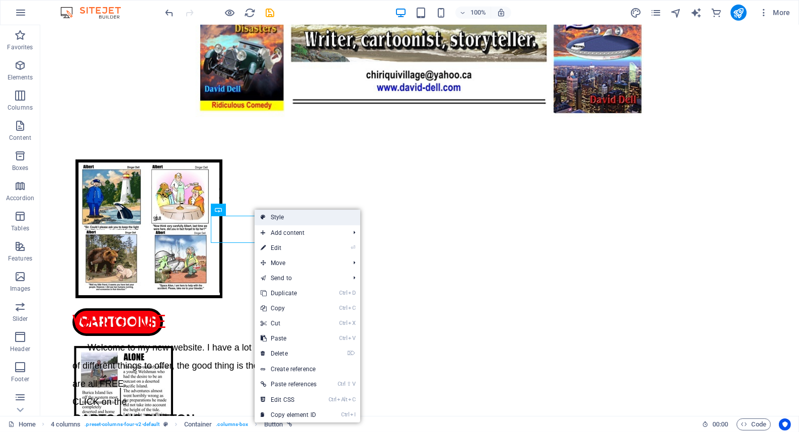
click at [278, 216] on link "Style" at bounding box center [308, 217] width 106 height 15
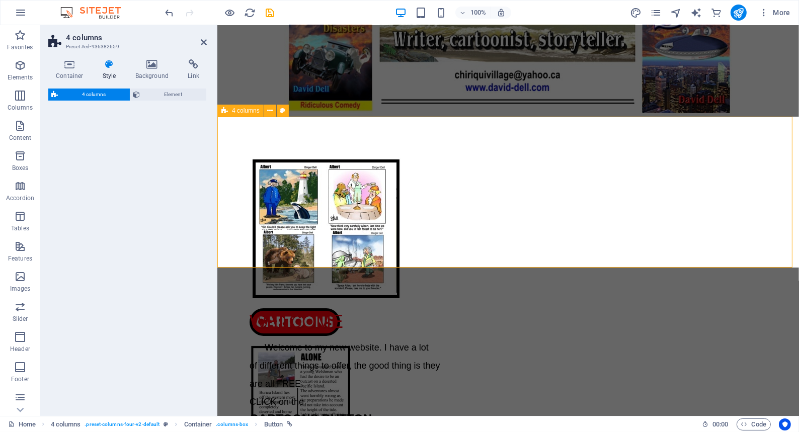
select select "rem"
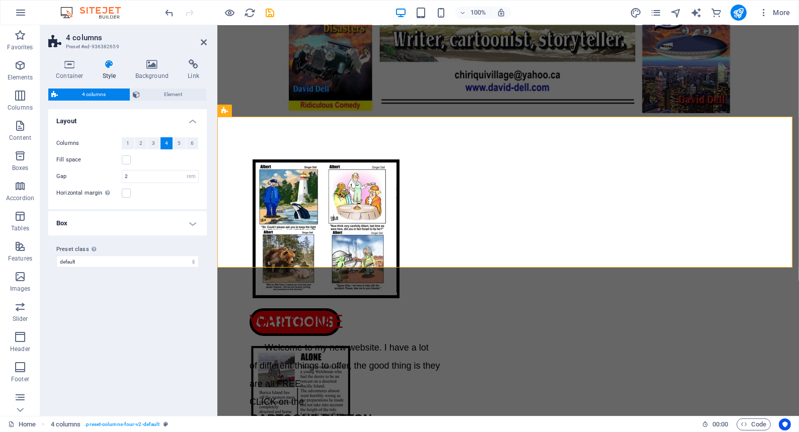
click at [193, 222] on h4 "Box" at bounding box center [127, 223] width 158 height 24
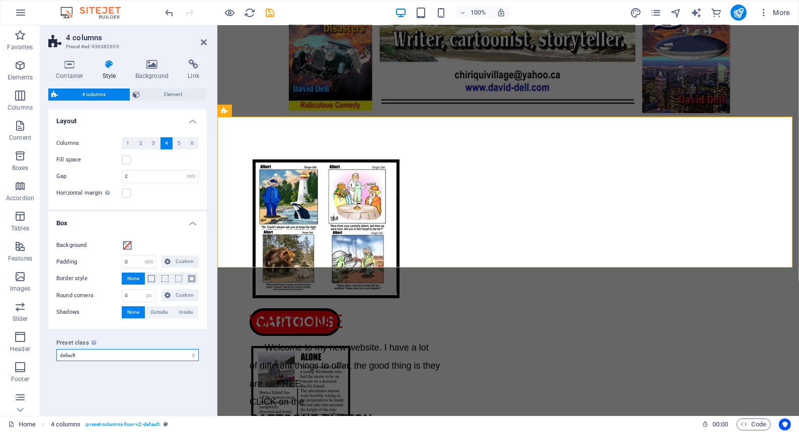
click at [192, 354] on select "default Add preset class" at bounding box center [127, 355] width 142 height 12
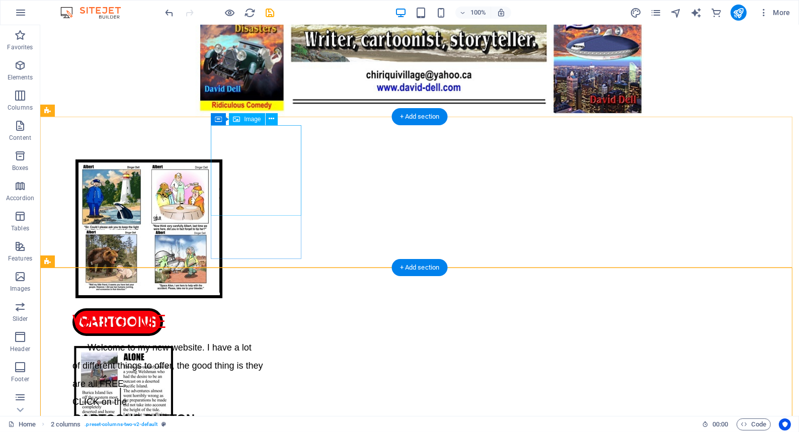
click at [163, 169] on figure at bounding box center [117, 232] width 91 height 151
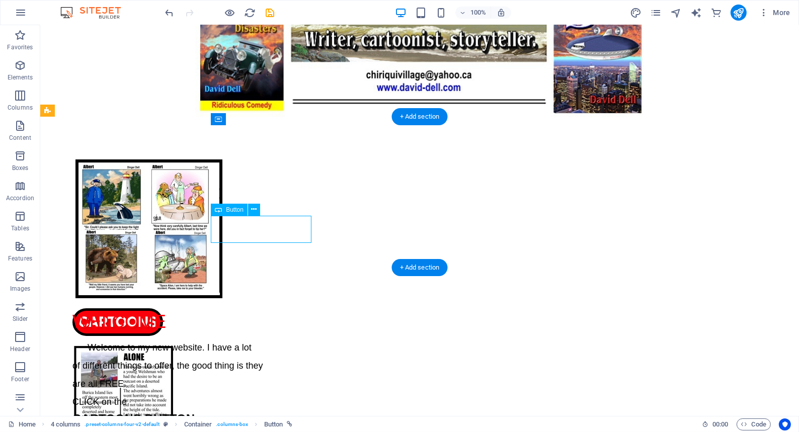
drag, startPoint x: 252, startPoint y: 226, endPoint x: 249, endPoint y: 243, distance: 16.5
click at [163, 308] on div "CARTOONS" at bounding box center [117, 322] width 91 height 28
click at [163, 258] on div "CARTOONS" at bounding box center [117, 246] width 91 height 179
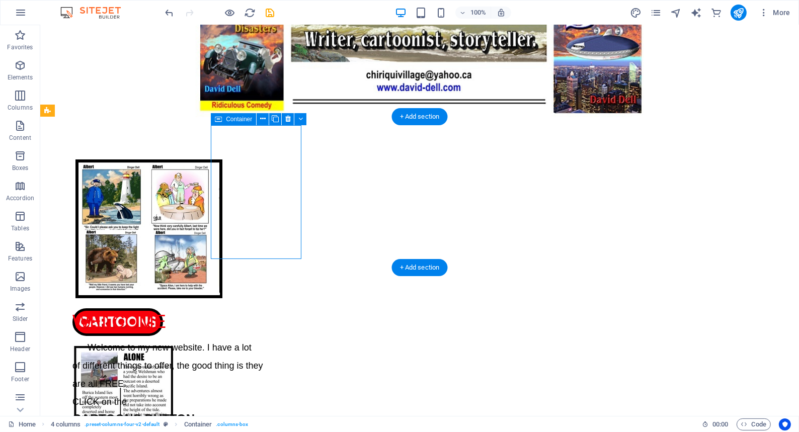
click at [163, 258] on div "CARTOONS" at bounding box center [117, 246] width 91 height 179
select select "px"
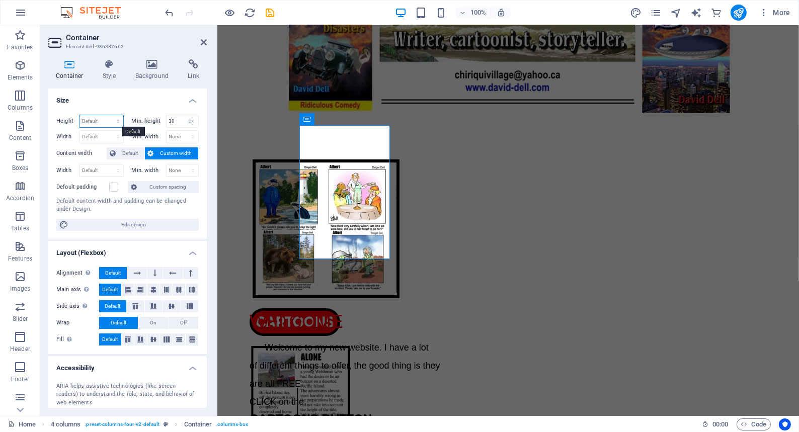
click at [102, 119] on select "Default px rem % vh vw" at bounding box center [101, 121] width 44 height 12
select select "px"
click at [108, 115] on select "Default px rem % vh vw" at bounding box center [101, 121] width 44 height 12
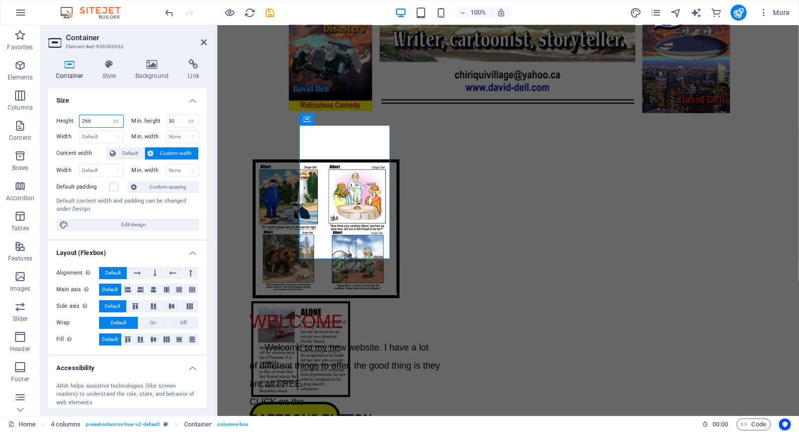
click at [94, 120] on input "266" at bounding box center [101, 121] width 44 height 12
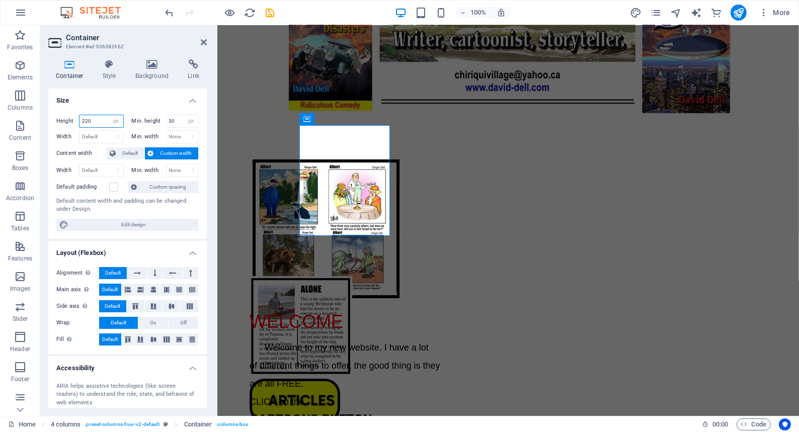
click at [97, 120] on input "220" at bounding box center [101, 121] width 44 height 12
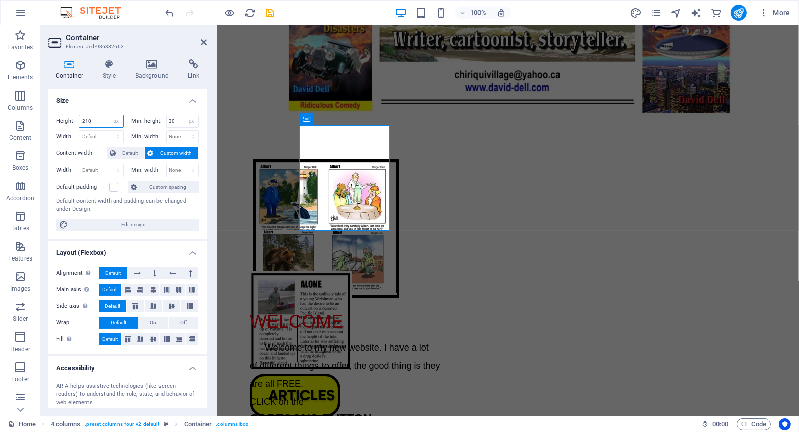
click at [97, 120] on input "210" at bounding box center [101, 121] width 44 height 12
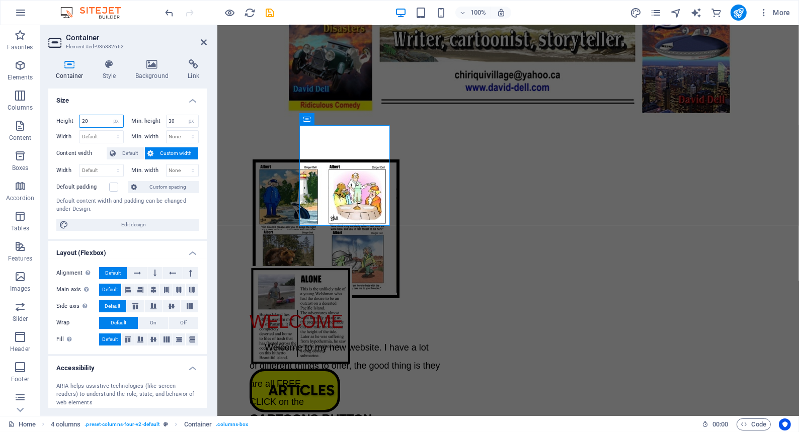
type input "2"
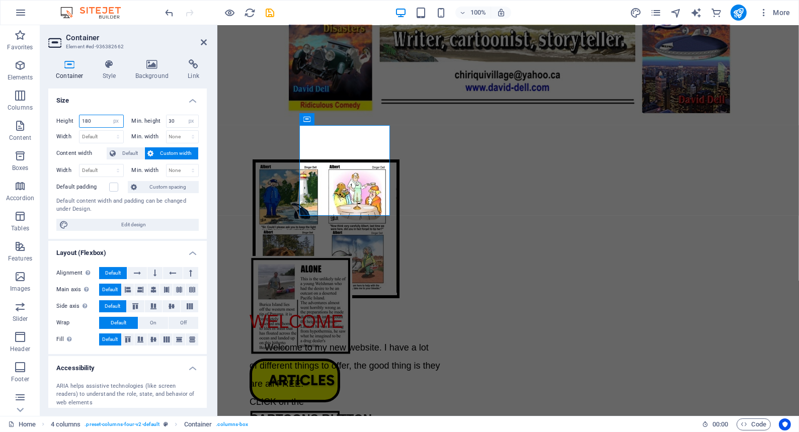
click at [97, 120] on input "180" at bounding box center [101, 121] width 44 height 12
type input "175"
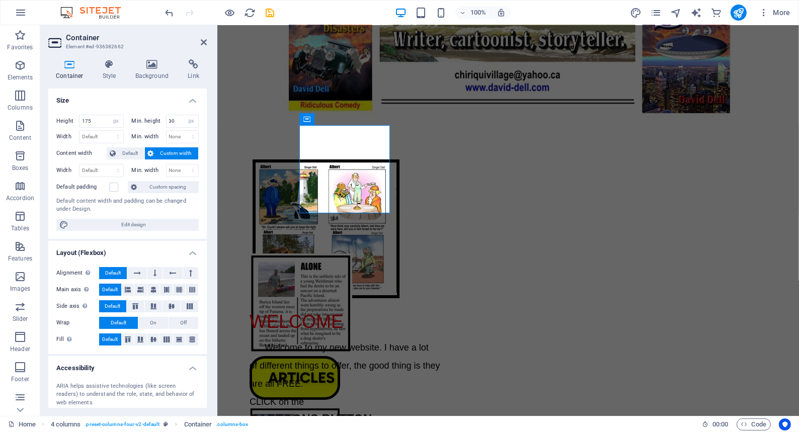
click at [166, 99] on h4 "Size" at bounding box center [127, 98] width 158 height 18
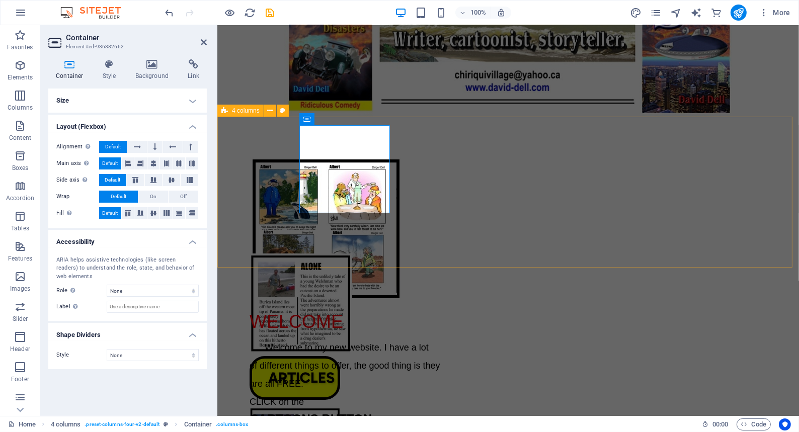
click at [254, 163] on div "CARTOONS ARTICLES BOOKS FUN" at bounding box center [508, 192] width 582 height 151
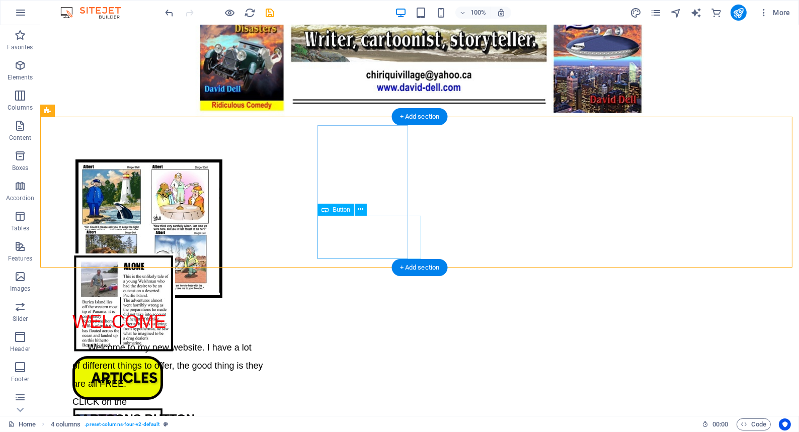
click at [163, 356] on div "ARTICLES" at bounding box center [117, 378] width 91 height 44
click at [320, 259] on div "CARTOONS ARTICLES BOOKS FUN" at bounding box center [419, 192] width 759 height 151
select select "rem"
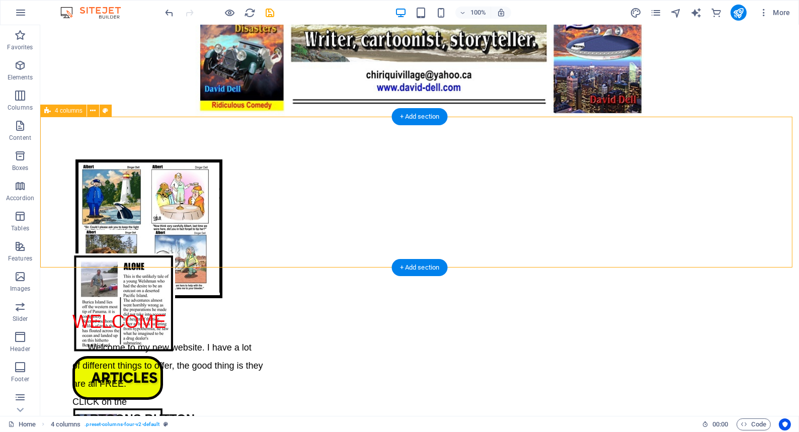
select select "px"
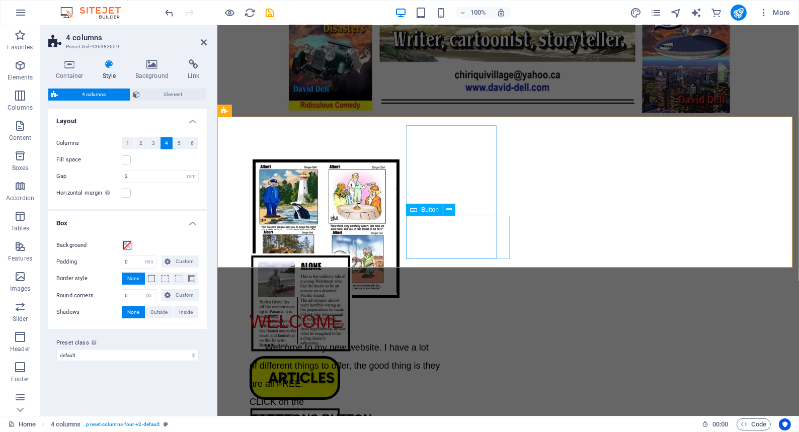
click at [340, 356] on div "ARTICLES" at bounding box center [294, 378] width 91 height 44
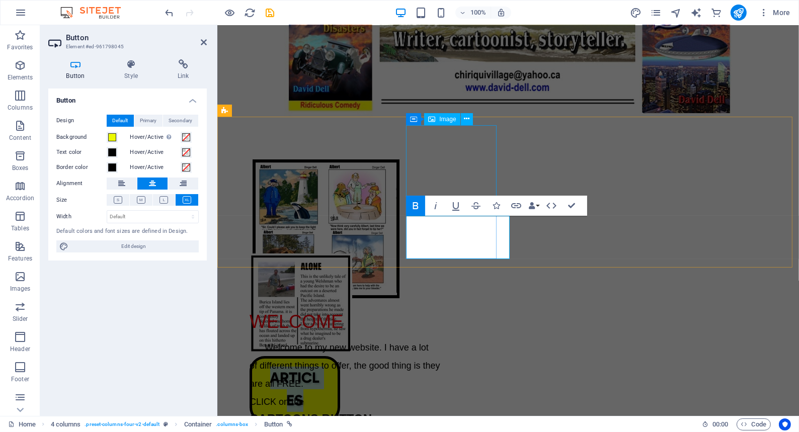
click at [340, 254] on figure at bounding box center [294, 305] width 91 height 103
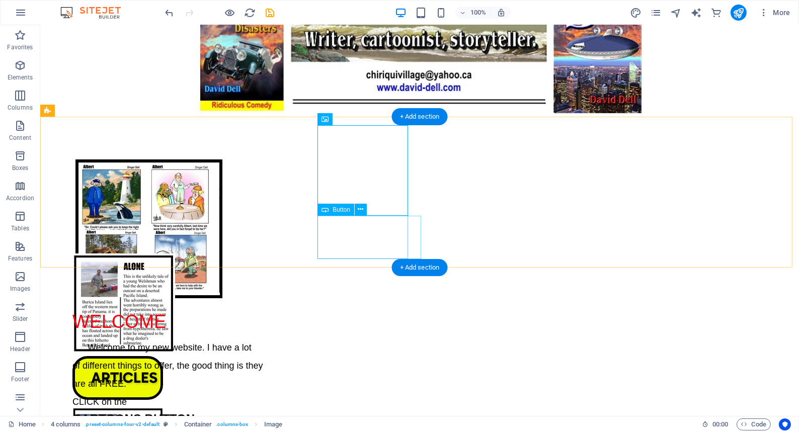
click at [163, 356] on div "ARTICLES" at bounding box center [117, 378] width 91 height 44
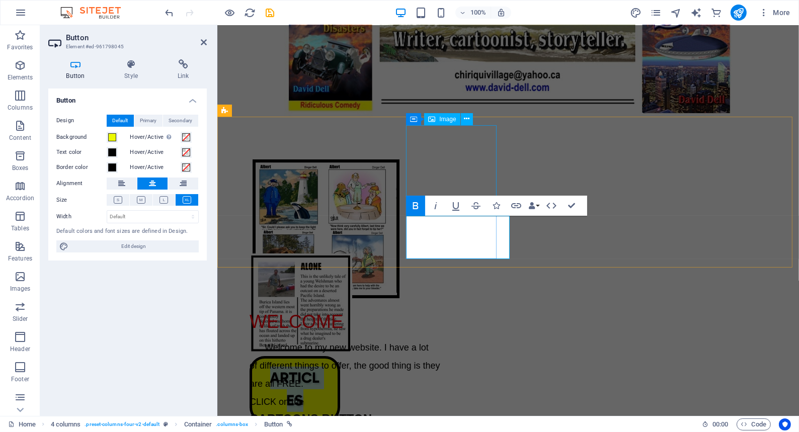
click at [340, 254] on figure at bounding box center [294, 305] width 91 height 103
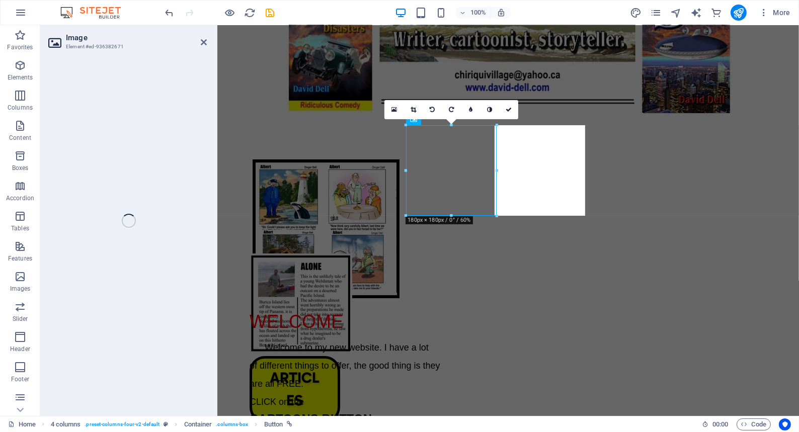
select select "px"
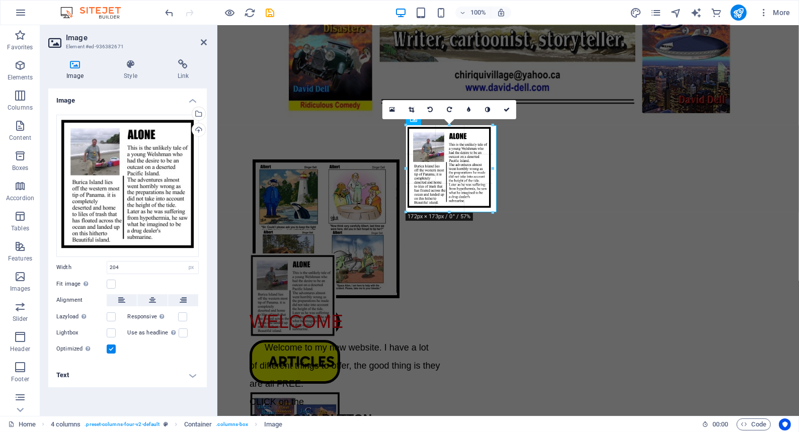
drag, startPoint x: 451, startPoint y: 216, endPoint x: 234, endPoint y: 189, distance: 218.1
type input "171"
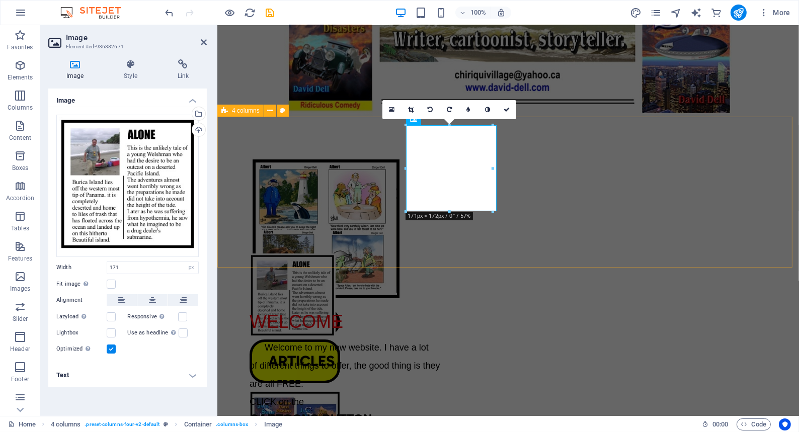
click at [391, 250] on div "CARTOONS ARTICLES BOOKS FUN" at bounding box center [508, 192] width 582 height 151
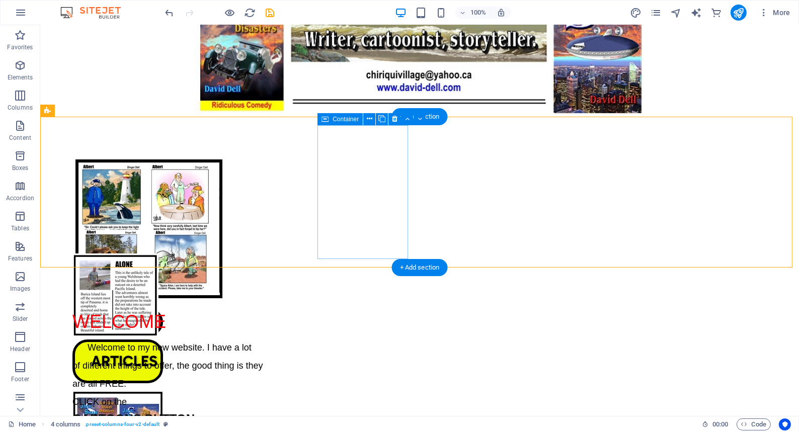
click at [163, 258] on div "ARTICLES" at bounding box center [117, 319] width 91 height 130
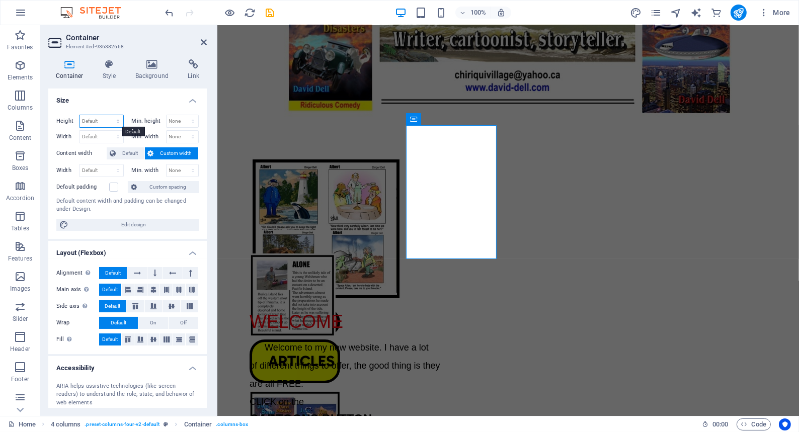
click at [100, 119] on select "Default px rem % vh vw" at bounding box center [101, 121] width 44 height 12
select select "px"
click at [108, 115] on select "Default px rem % vh vw" at bounding box center [101, 121] width 44 height 12
type input "266"
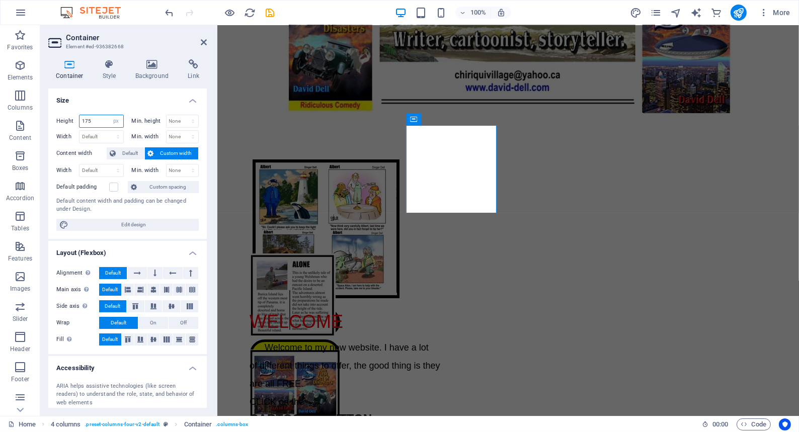
click at [92, 118] on input "175" at bounding box center [101, 121] width 44 height 12
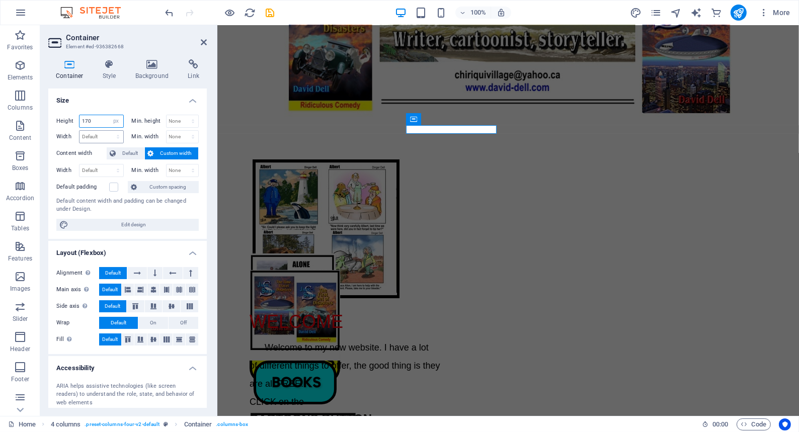
type input "170"
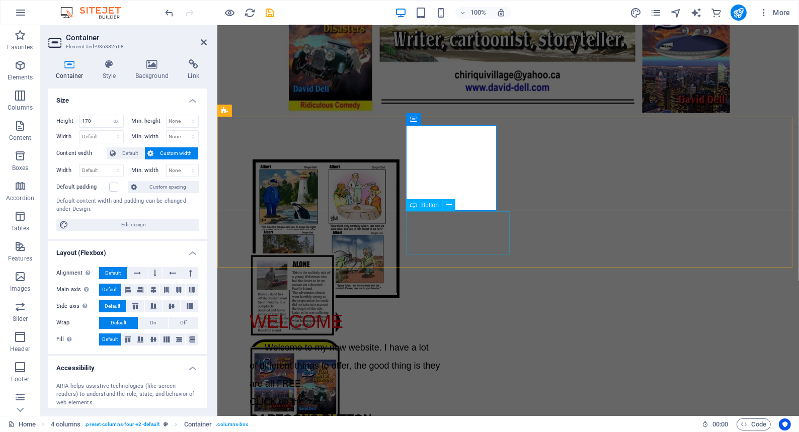
click at [340, 340] on div "ARTICLES" at bounding box center [294, 362] width 91 height 44
click at [420, 205] on div "Button" at bounding box center [424, 205] width 37 height 12
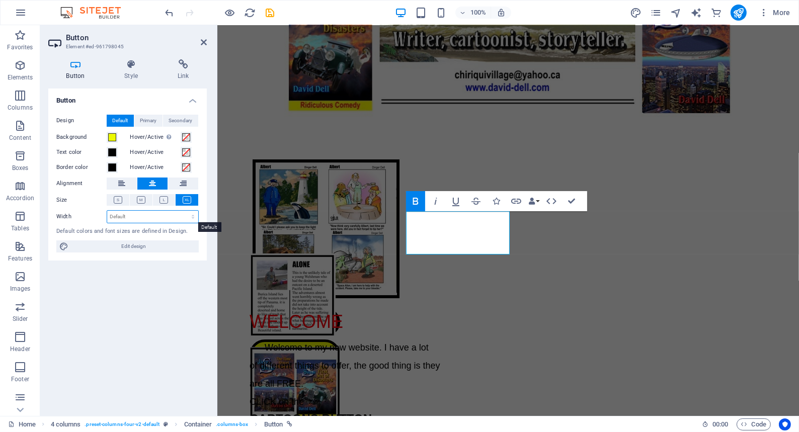
click at [193, 216] on select "Default px rem % em vh vw" at bounding box center [152, 217] width 91 height 12
select select "px"
click at [184, 211] on select "Default px rem % em vh vw" at bounding box center [152, 217] width 91 height 12
type input "206"
click at [128, 216] on input "180" at bounding box center [152, 217] width 91 height 12
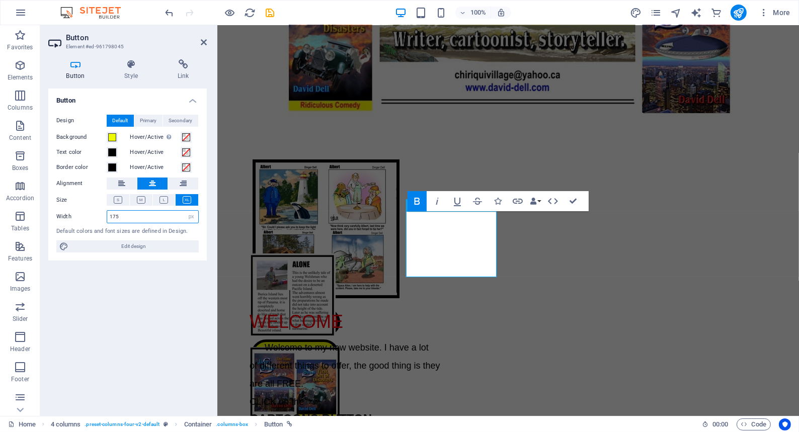
click at [120, 215] on input "175" at bounding box center [152, 217] width 91 height 12
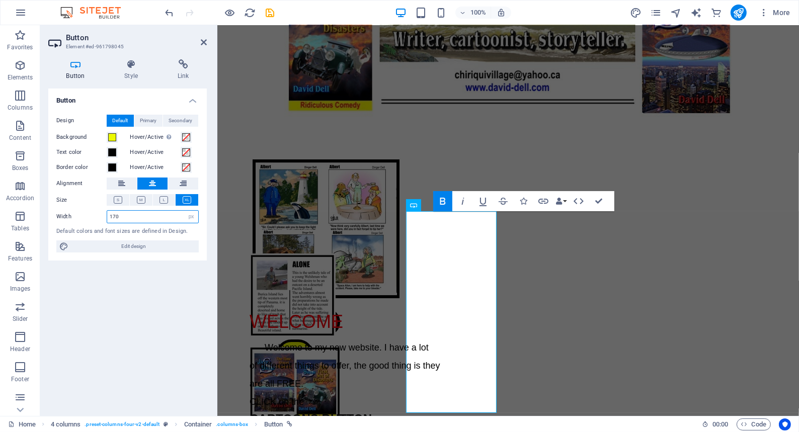
type input "170"
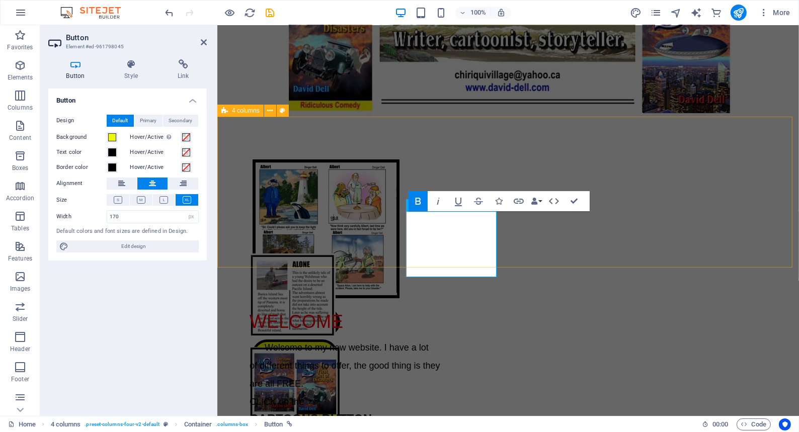
click at [339, 256] on div "CARTOONS ARTICLES BOOKS FUN" at bounding box center [508, 192] width 582 height 151
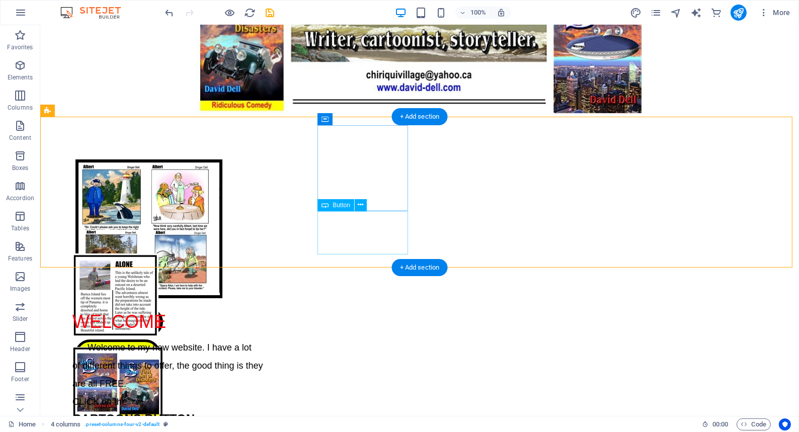
click at [163, 340] on div "ARTICLES" at bounding box center [117, 362] width 91 height 44
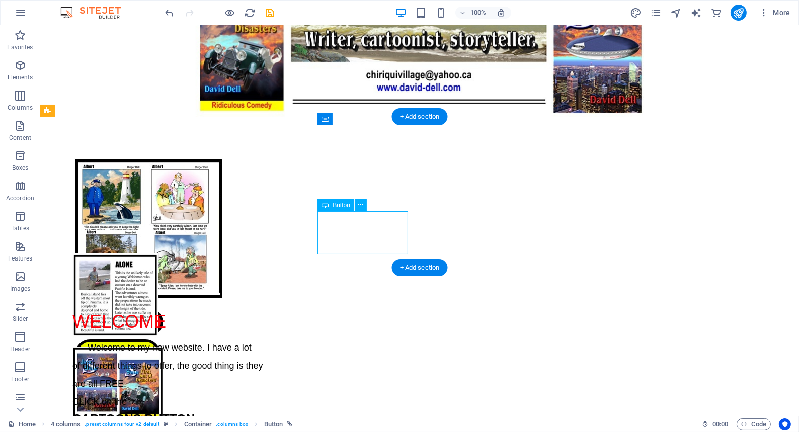
click at [163, 340] on div "ARTICLES" at bounding box center [117, 362] width 91 height 44
click at [360, 206] on icon at bounding box center [361, 205] width 6 height 11
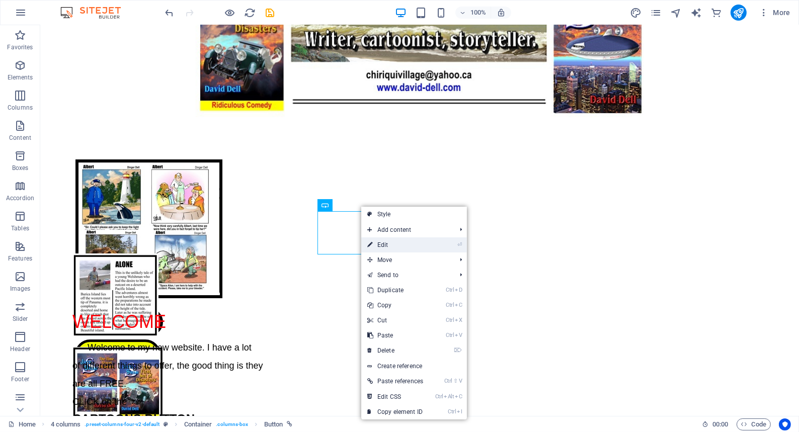
click at [383, 244] on link "⏎ Edit" at bounding box center [395, 244] width 68 height 15
select select "px"
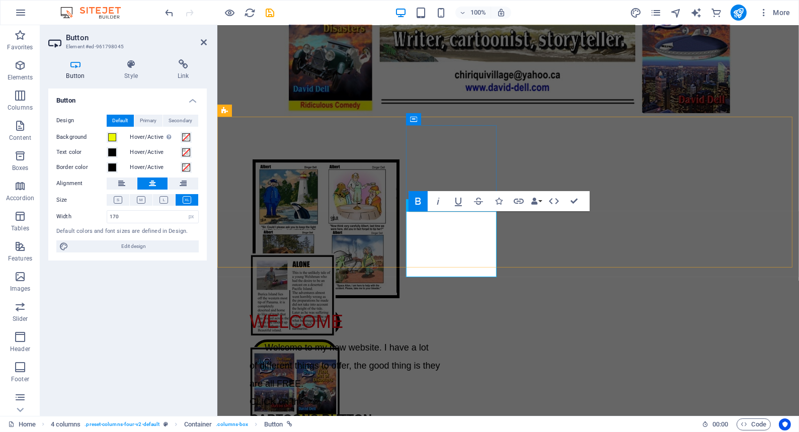
click at [315, 352] on strong "ARTICLES" at bounding box center [294, 372] width 42 height 41
drag, startPoint x: 432, startPoint y: 231, endPoint x: 466, endPoint y: 255, distance: 41.6
click at [337, 340] on link "ARTICLES" at bounding box center [295, 373] width 86 height 66
click at [121, 182] on icon at bounding box center [121, 184] width 7 height 12
click at [202, 39] on icon at bounding box center [204, 42] width 6 height 8
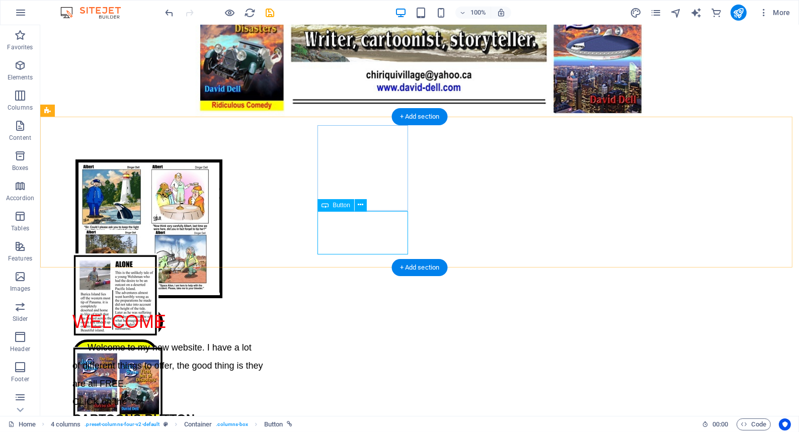
click at [163, 340] on div "ARTICLES" at bounding box center [117, 362] width 91 height 44
select select "px"
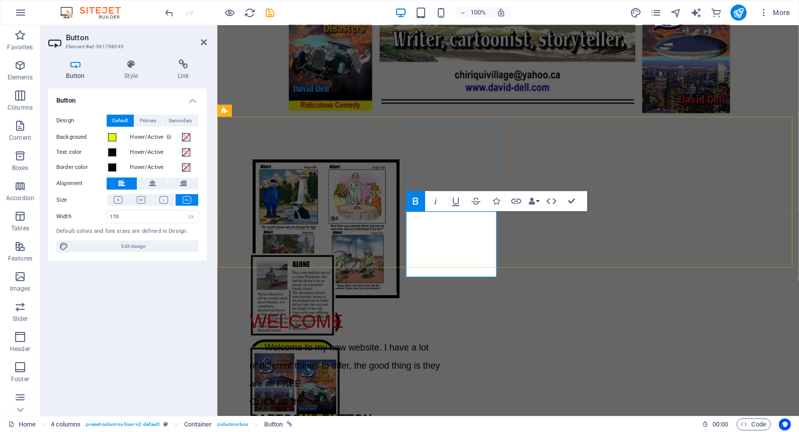
click at [313, 352] on strong "ARTICLES" at bounding box center [292, 372] width 42 height 41
click at [202, 40] on icon at bounding box center [204, 42] width 6 height 8
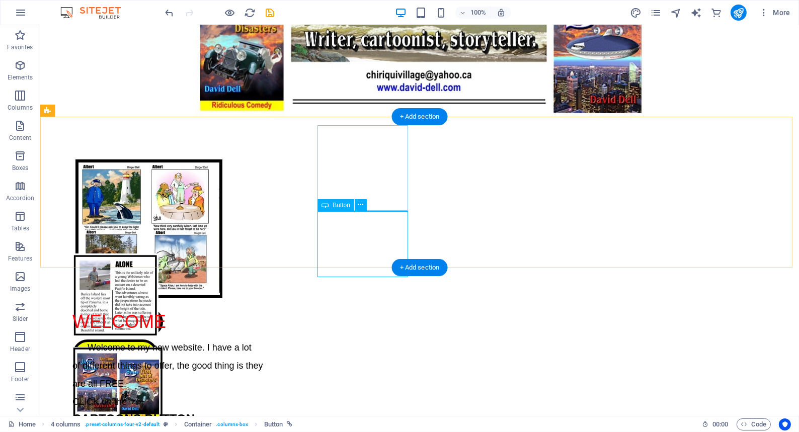
click at [163, 340] on div "ARTICLES" at bounding box center [117, 362] width 91 height 44
select select "px"
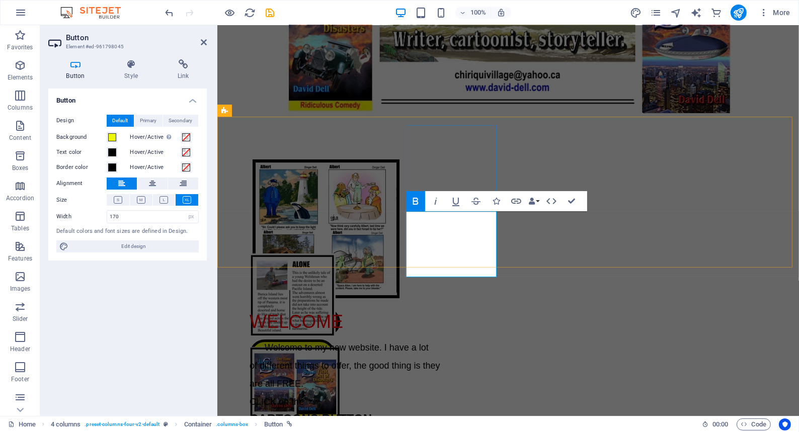
click at [313, 352] on strong "ARTICLES" at bounding box center [292, 372] width 42 height 41
click at [312, 352] on strong "[PERSON_NAME]" at bounding box center [292, 383] width 41 height 63
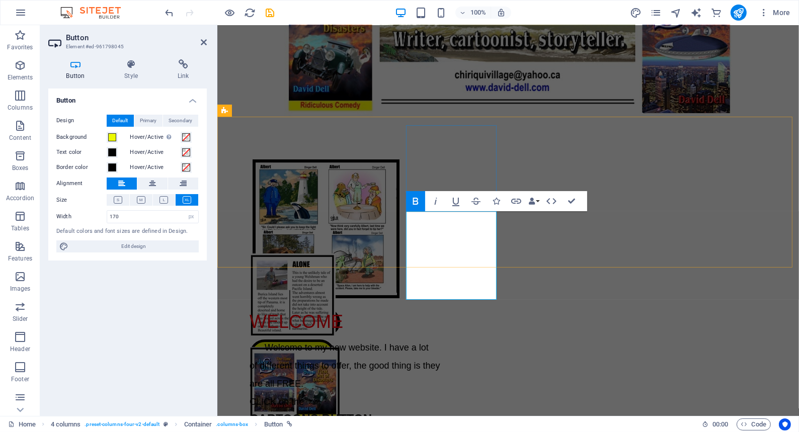
scroll to position [20, 0]
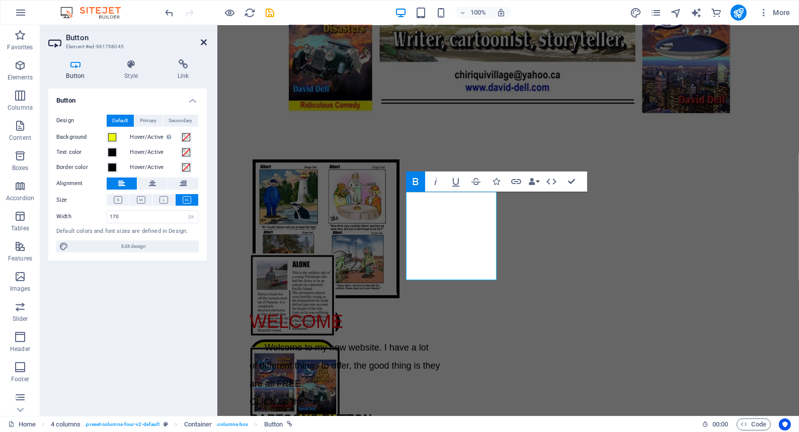
click at [201, 39] on icon at bounding box center [204, 42] width 6 height 8
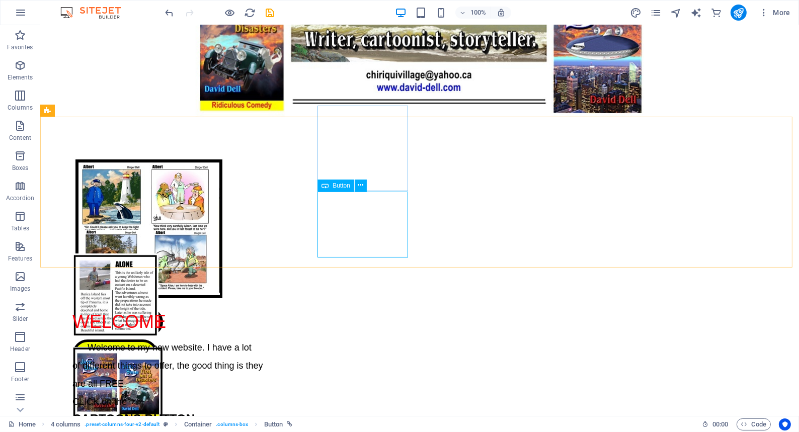
click at [326, 185] on icon at bounding box center [325, 186] width 7 height 12
select select "px"
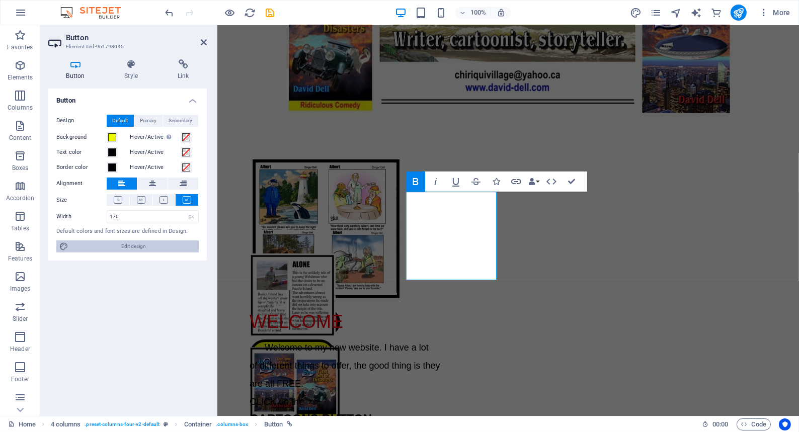
click at [128, 245] on span "Edit design" at bounding box center [133, 247] width 124 height 12
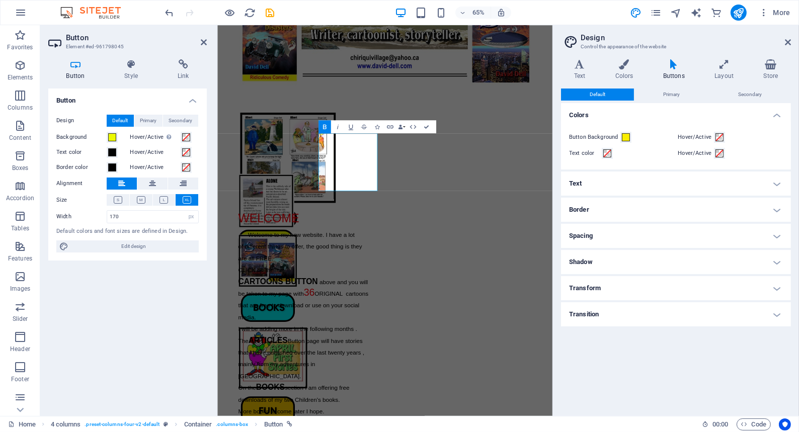
drag, startPoint x: 175, startPoint y: 268, endPoint x: 176, endPoint y: 261, distance: 7.1
click at [176, 264] on div "Button Design Default Primary Secondary Background Hover/Active Switch to previ…" at bounding box center [127, 248] width 158 height 319
click at [203, 39] on icon at bounding box center [204, 42] width 6 height 8
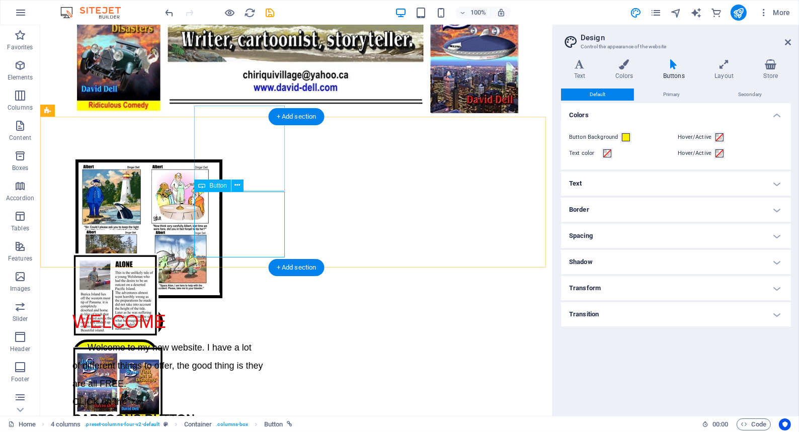
click at [163, 340] on div "ARTICLES" at bounding box center [117, 362] width 91 height 44
select select "px"
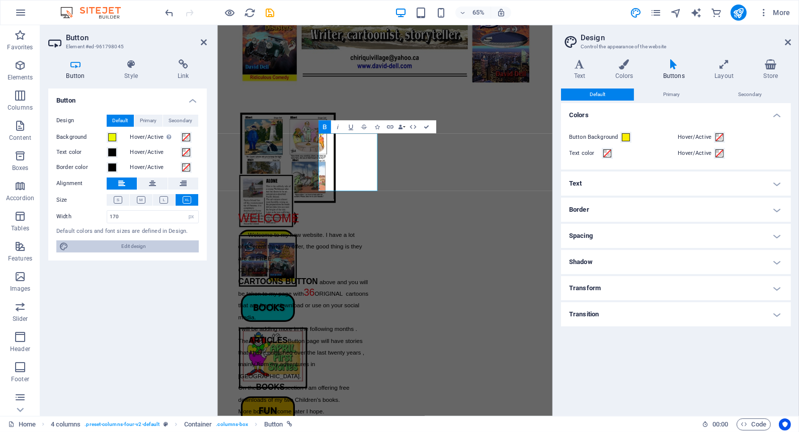
click at [150, 244] on span "Edit design" at bounding box center [133, 247] width 124 height 12
click at [787, 40] on icon at bounding box center [788, 42] width 6 height 8
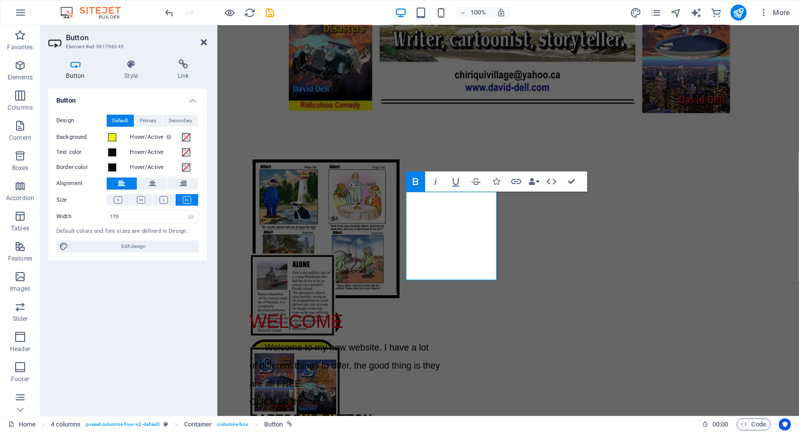
click at [201, 39] on icon at bounding box center [204, 42] width 6 height 8
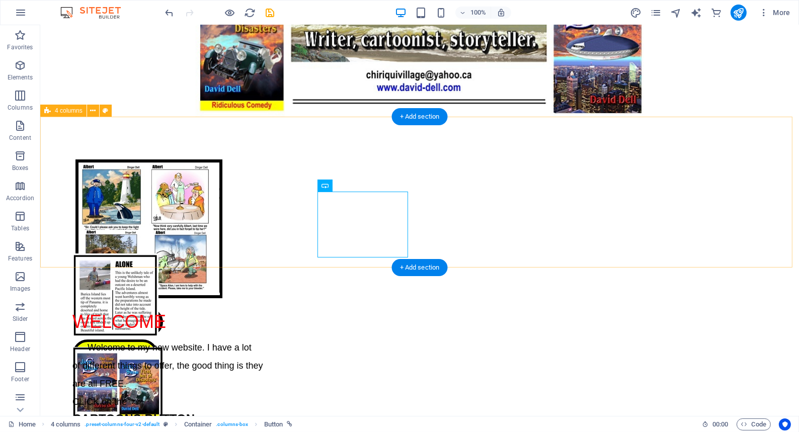
click at [647, 219] on div "CARTOONS ARTICLES BOOKS FUN" at bounding box center [419, 192] width 759 height 151
click at [134, 155] on div "CARTOONS ARTICLES BOOKS FUN" at bounding box center [419, 192] width 759 height 151
